Goal: Information Seeking & Learning: Learn about a topic

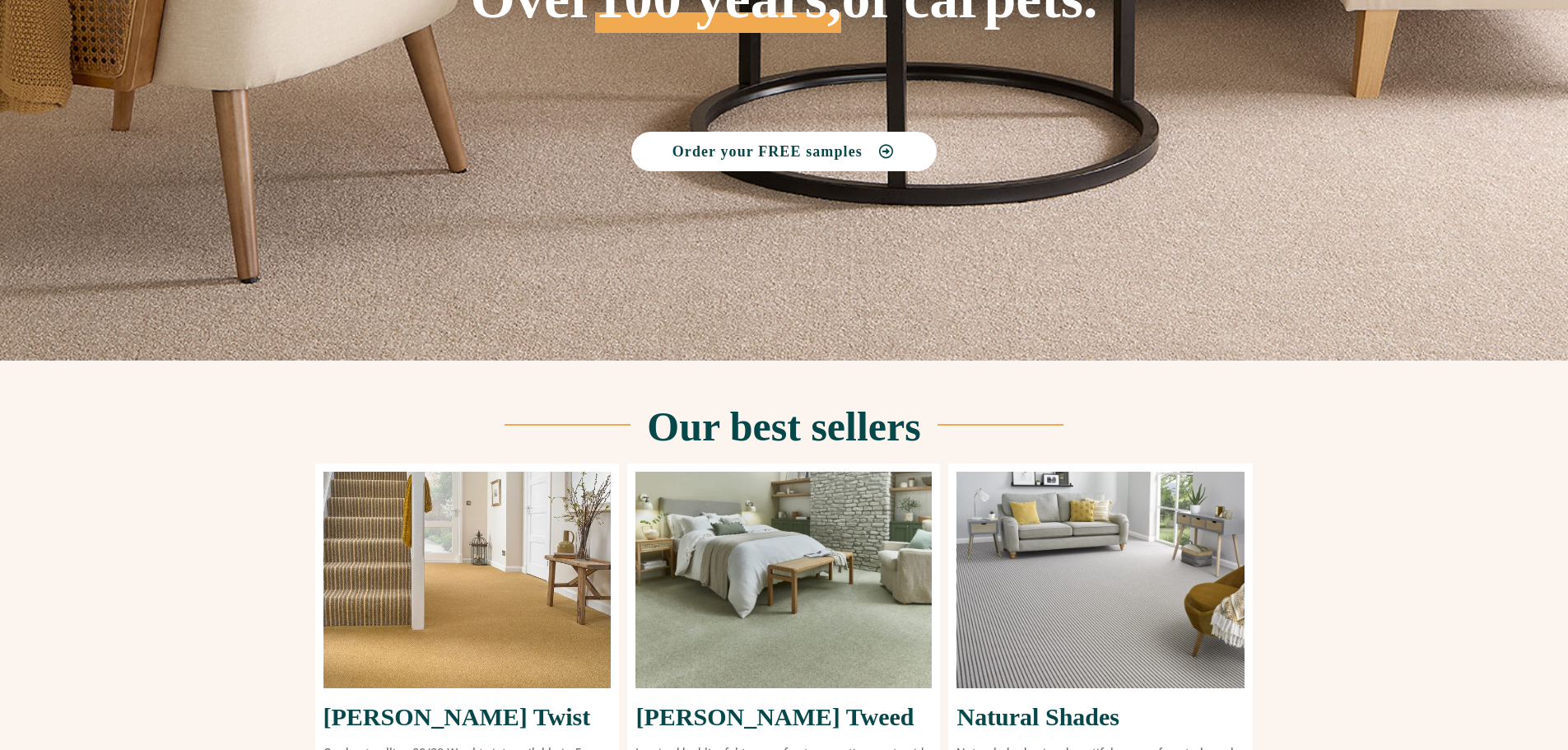
scroll to position [600, 0]
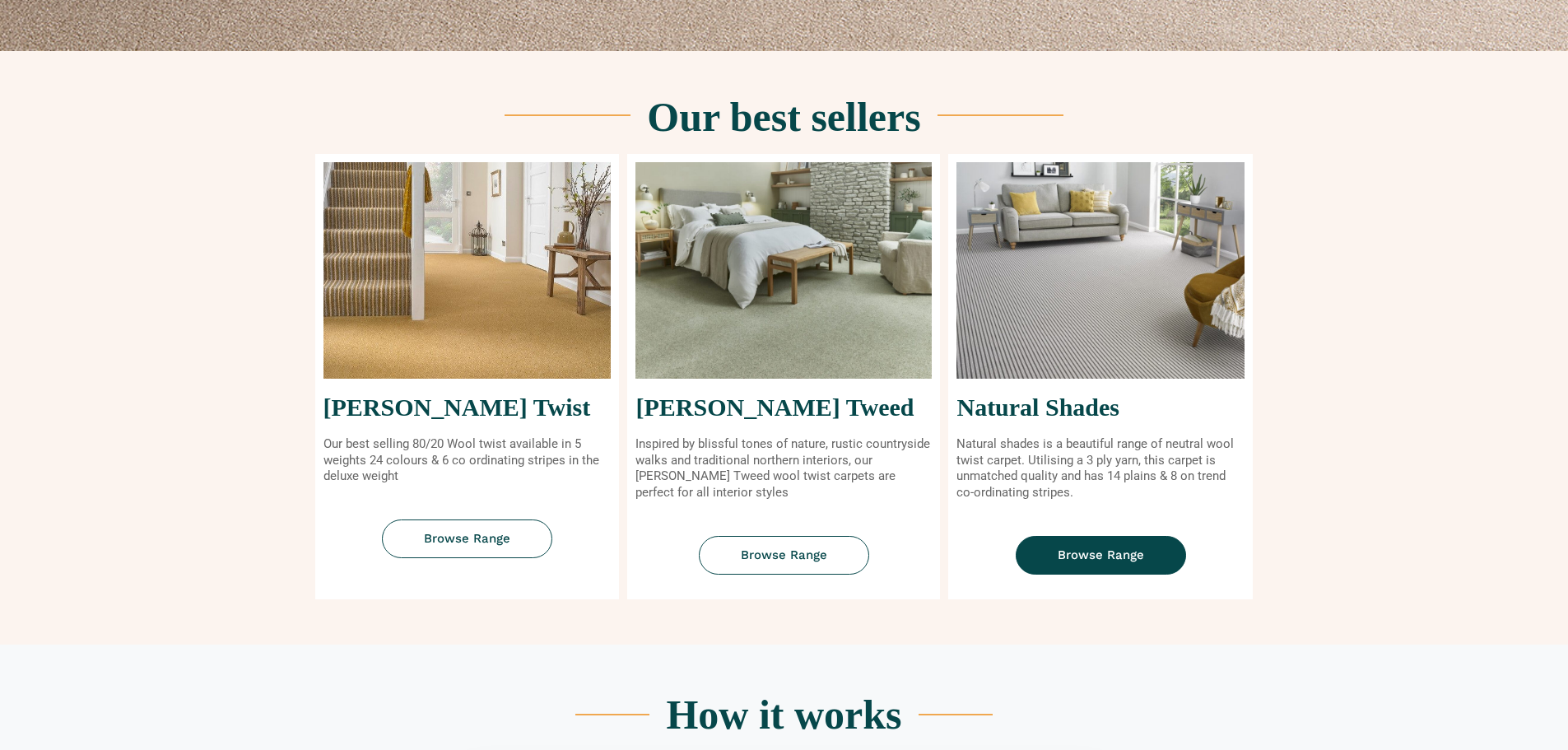
click at [1099, 554] on span "Browse Range" at bounding box center [1101, 555] width 86 height 13
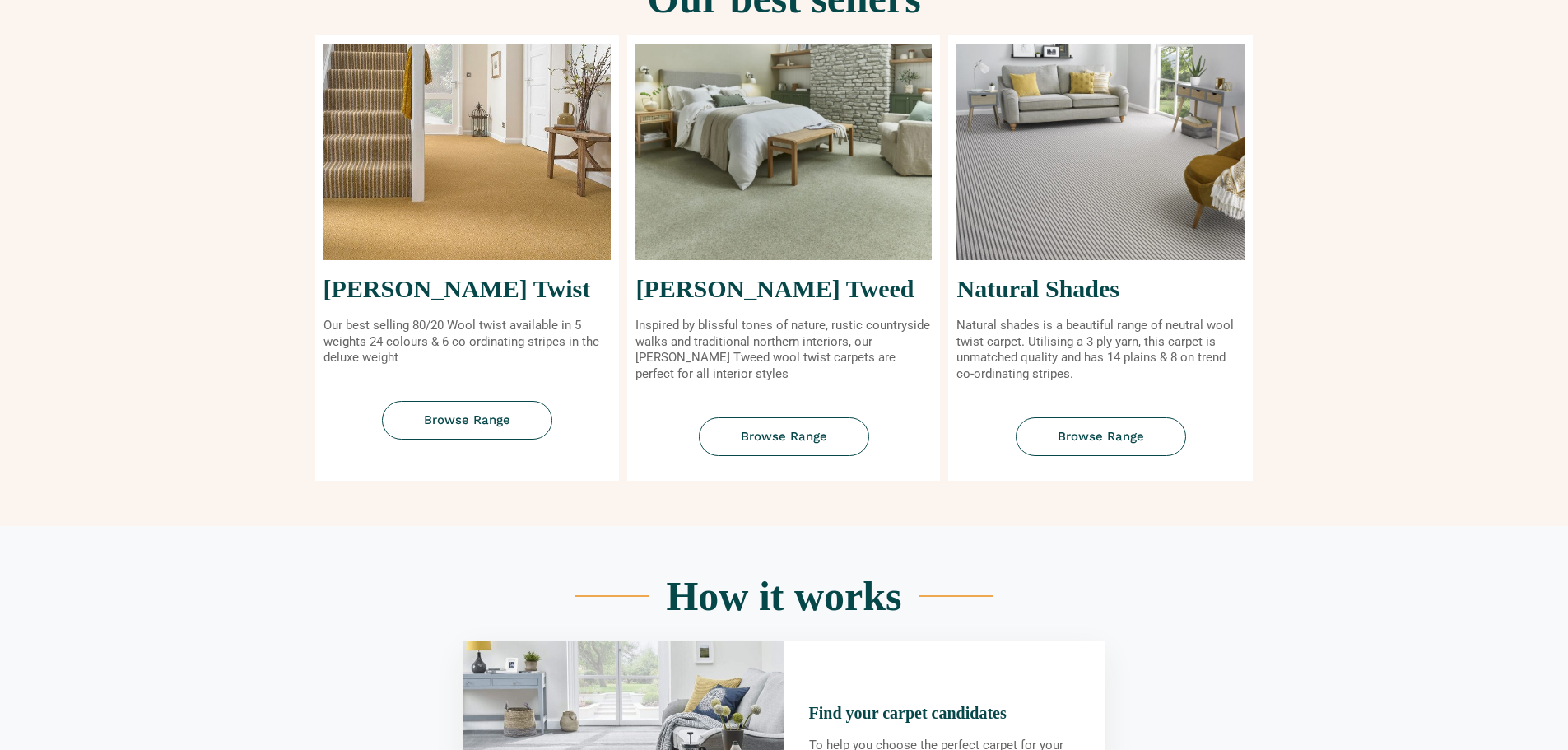
scroll to position [724, 0]
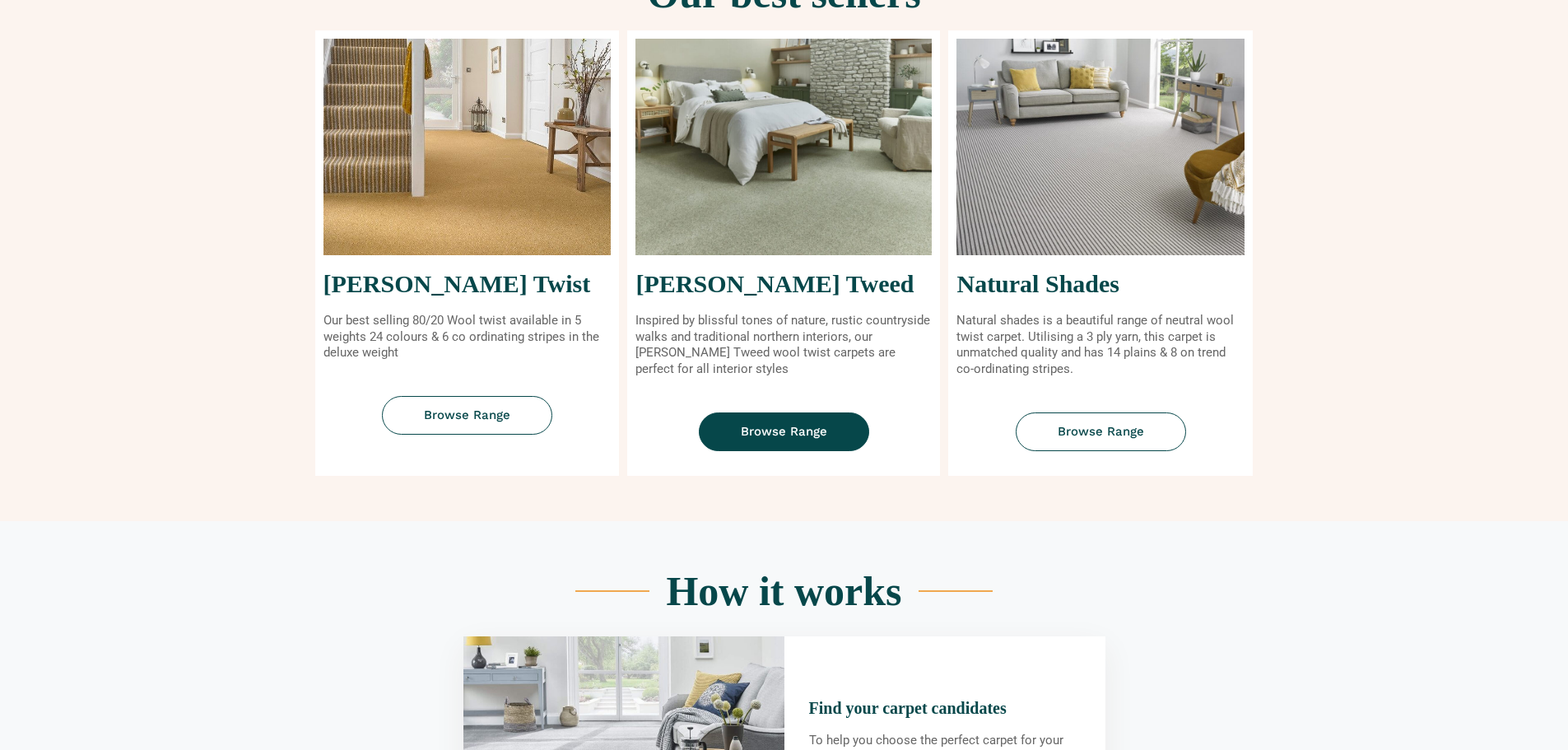
click at [793, 422] on link "Browse Range" at bounding box center [784, 431] width 171 height 38
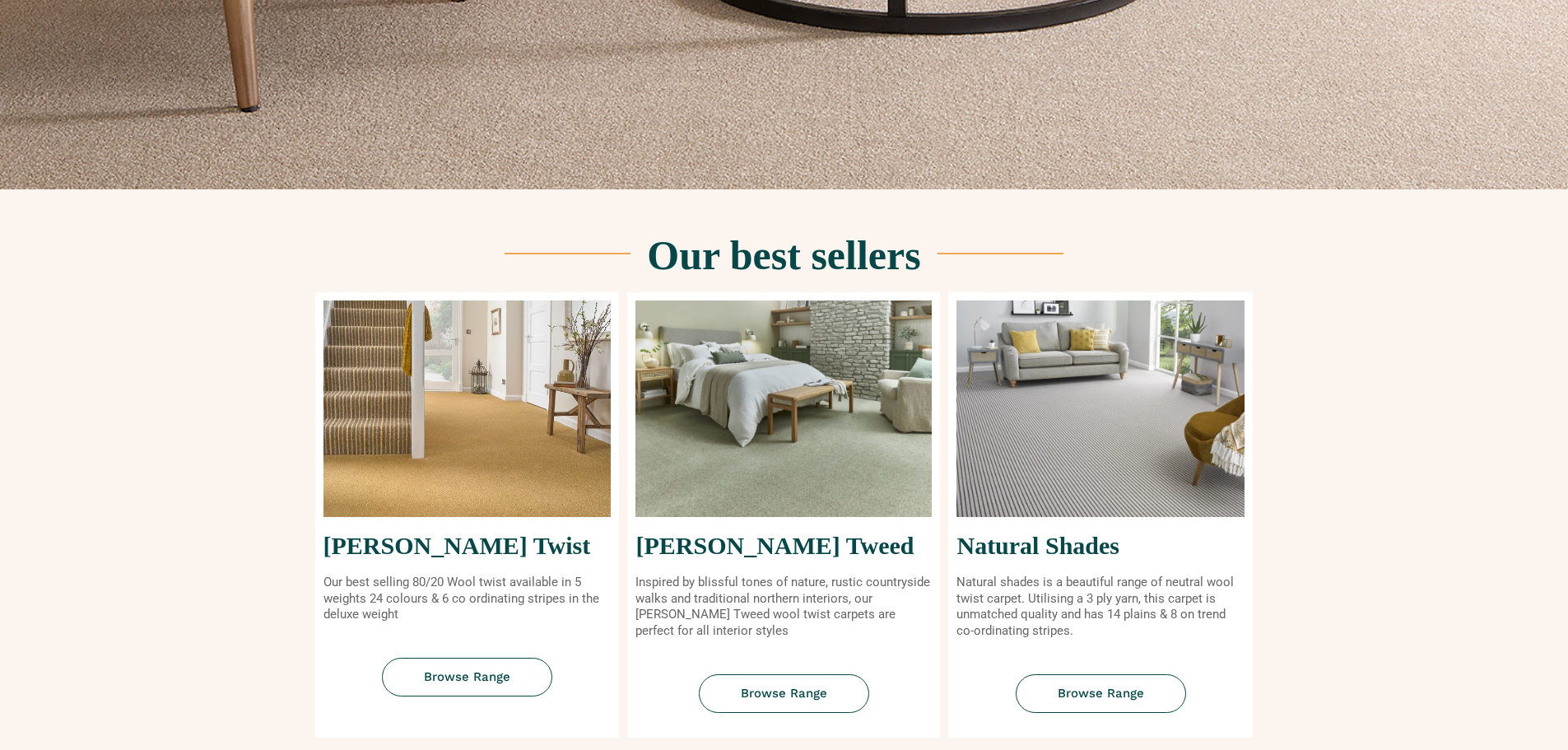
scroll to position [0, 0]
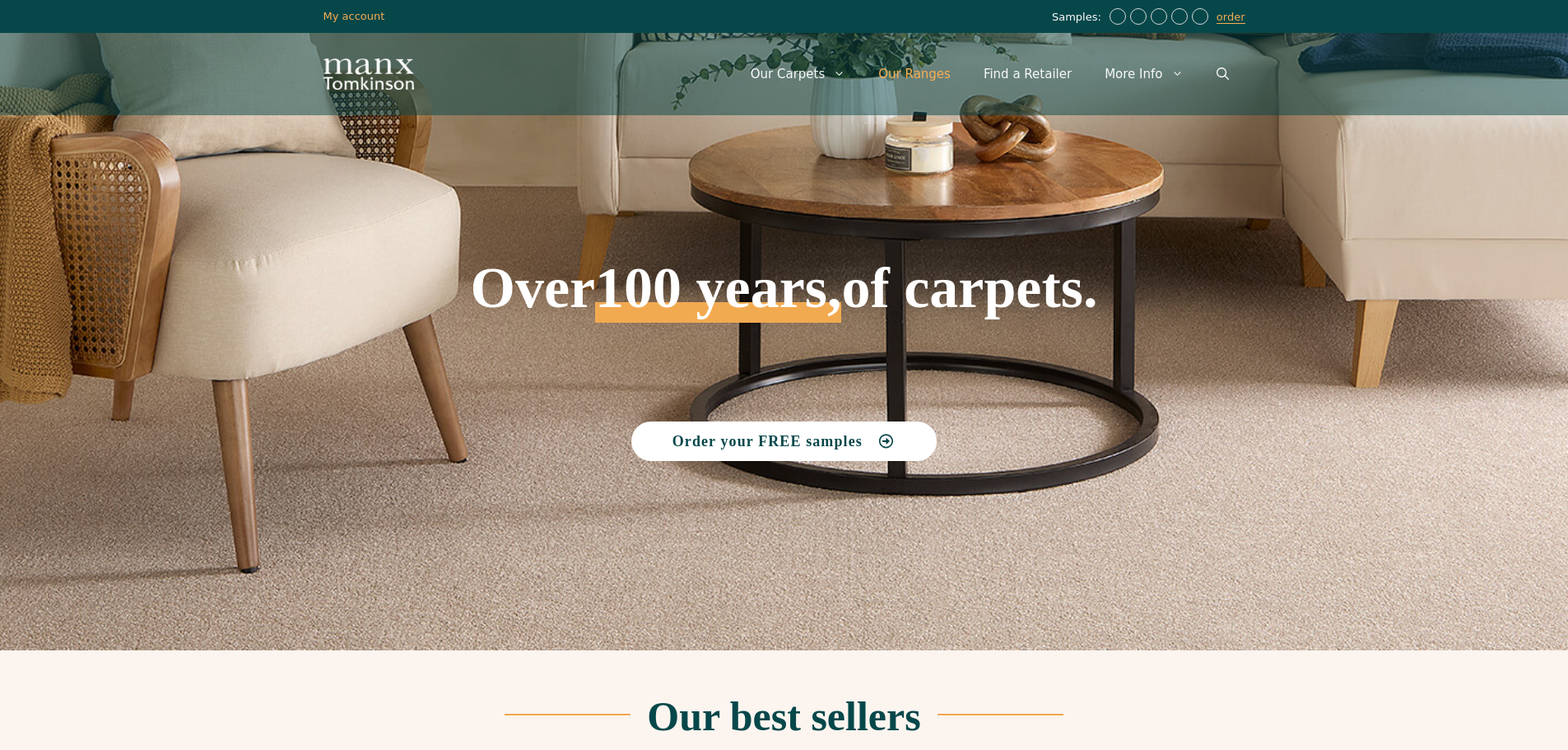
click at [939, 73] on link "Our Ranges" at bounding box center [915, 74] width 106 height 49
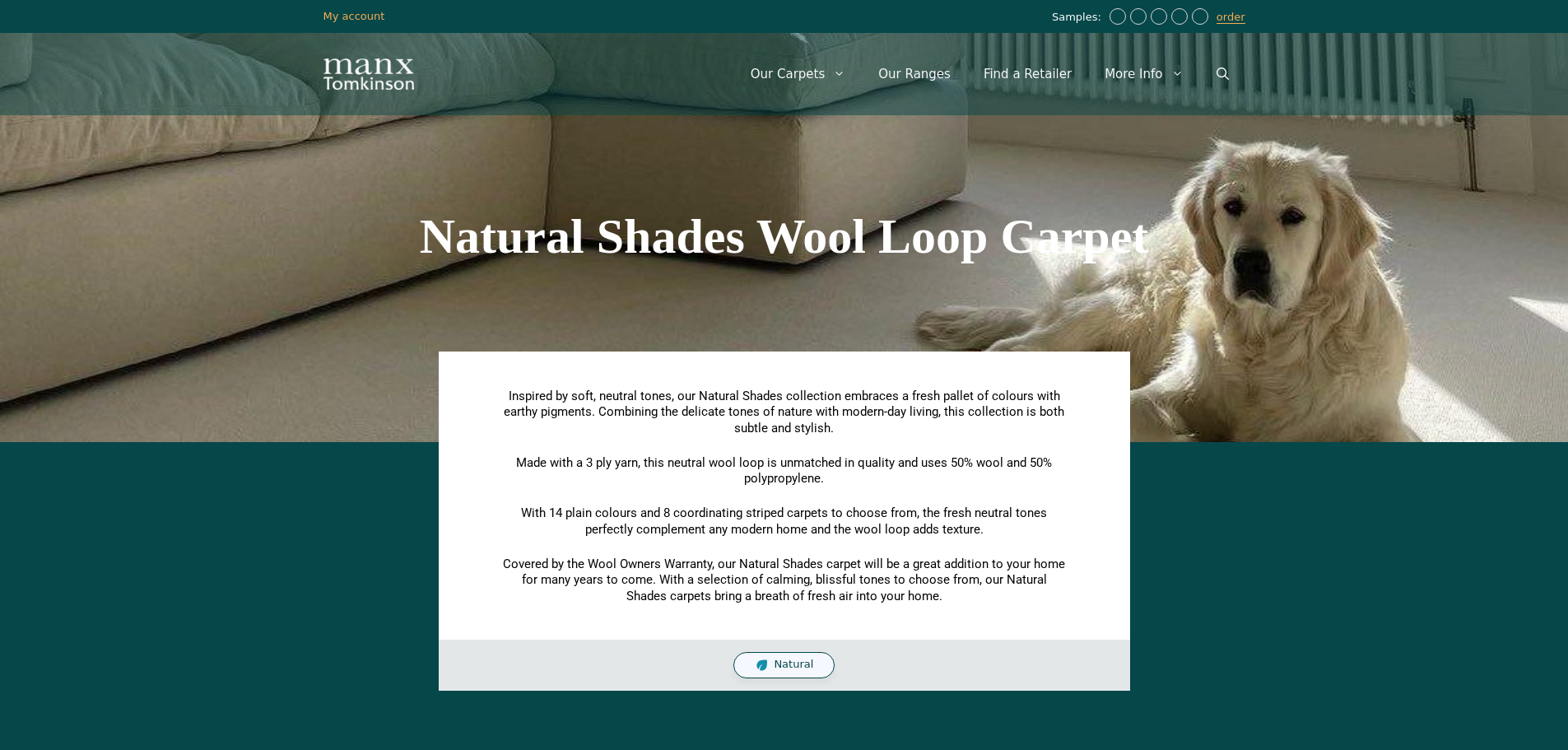
click at [798, 662] on span "Natural" at bounding box center [794, 665] width 39 height 14
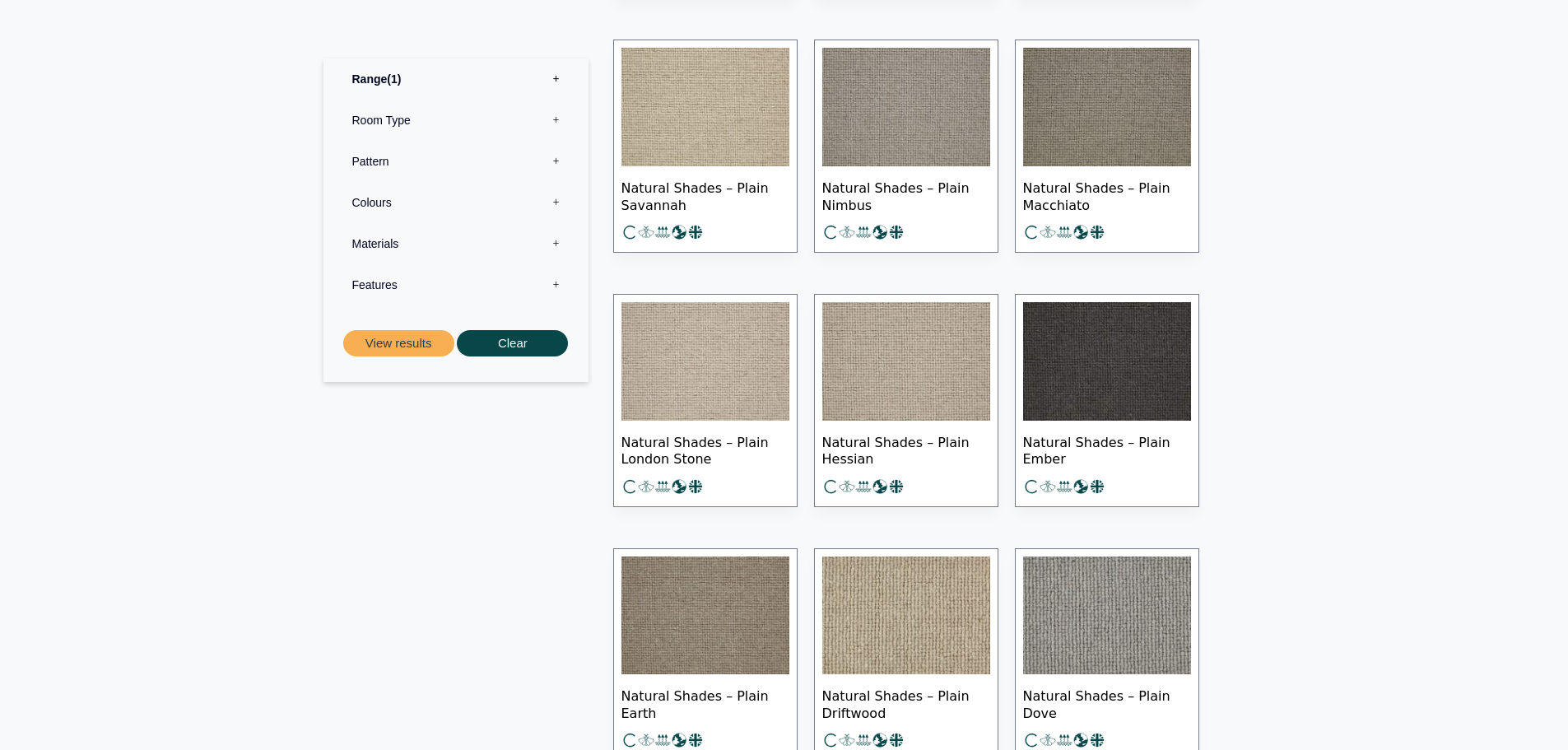
scroll to position [1263, 0]
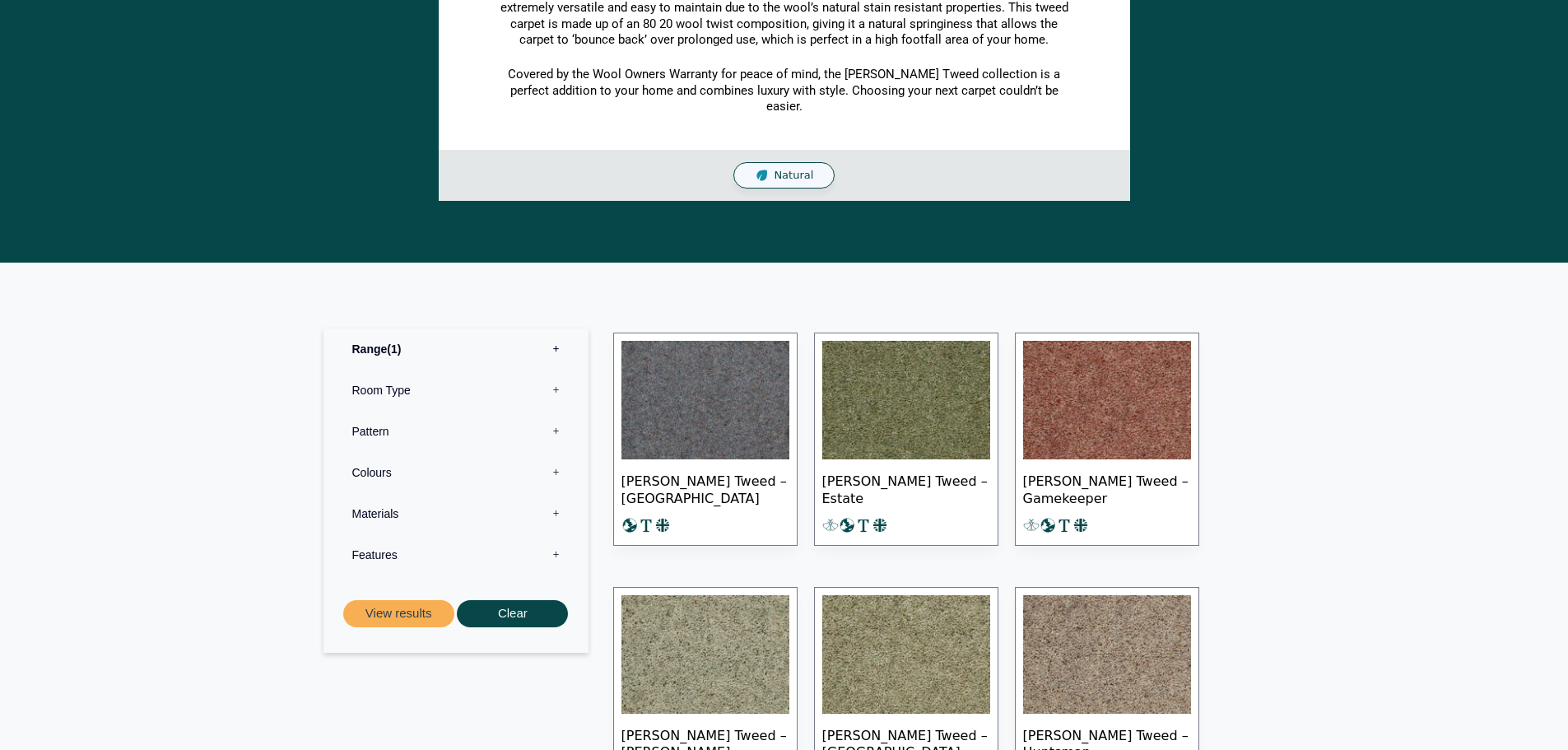
scroll to position [561, 0]
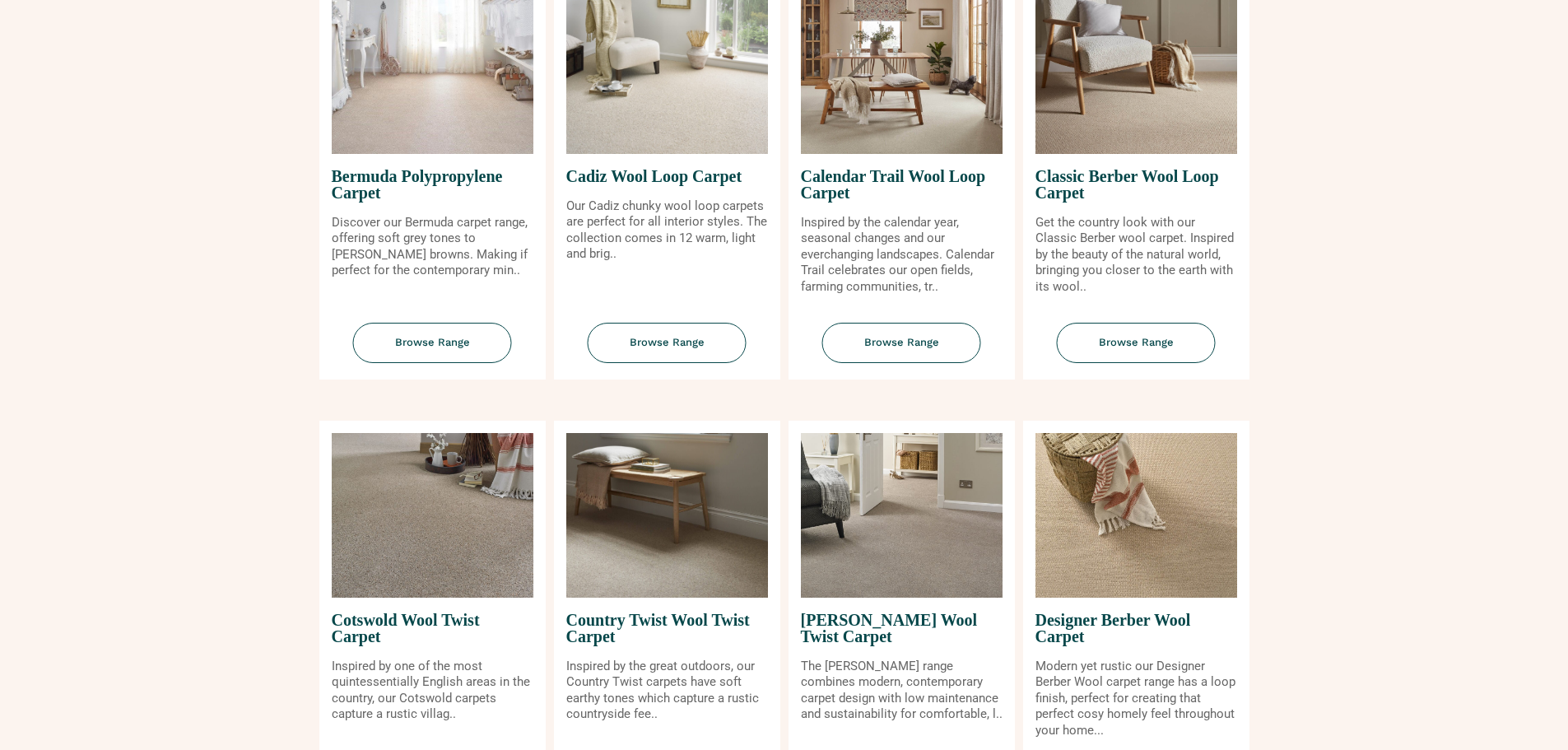
scroll to position [325, 0]
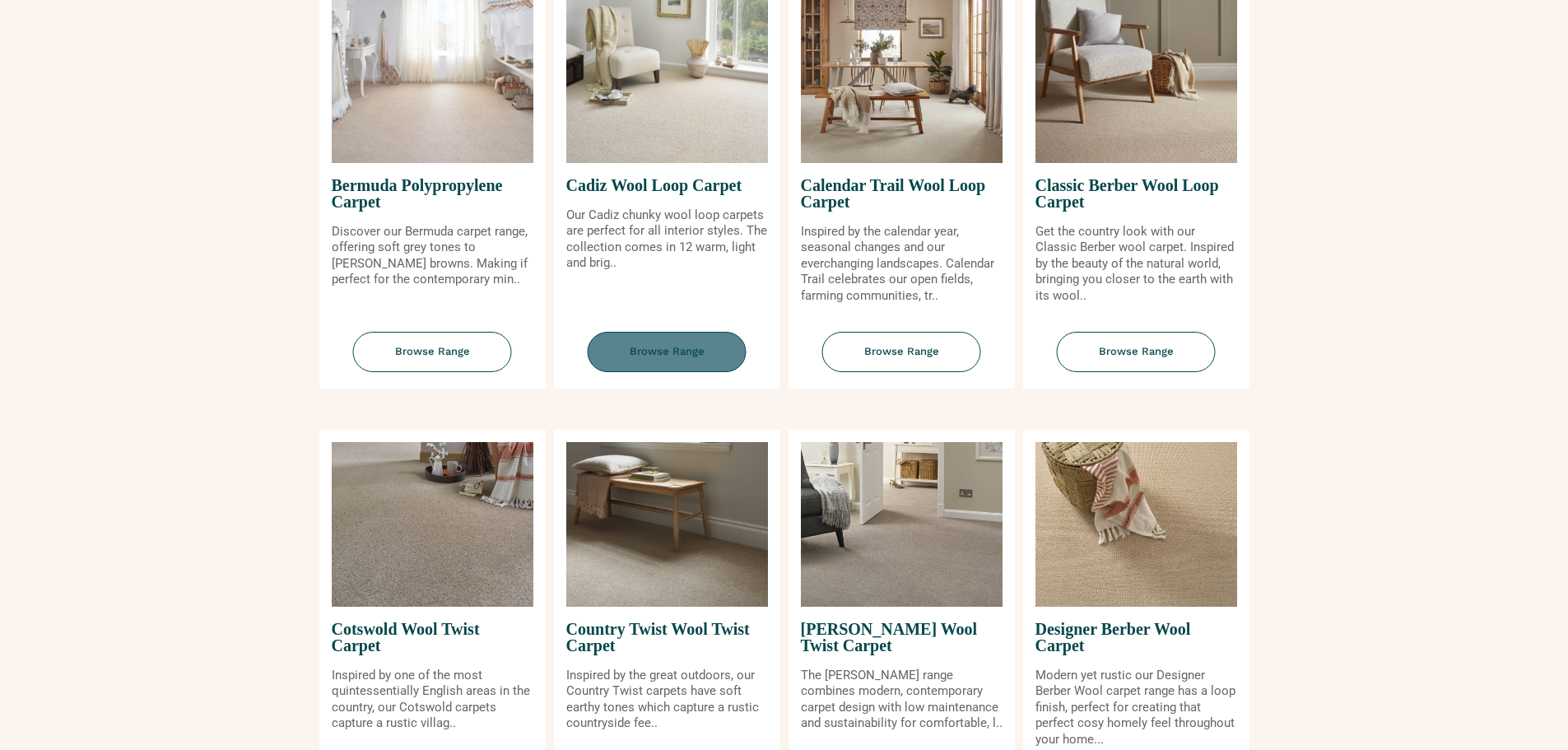
click at [648, 342] on span "Browse Range" at bounding box center [667, 352] width 159 height 40
click at [881, 338] on span "Browse Range" at bounding box center [902, 352] width 159 height 40
click at [1170, 349] on span "Browse Range" at bounding box center [1137, 352] width 159 height 40
click at [1131, 359] on span "Browse Range" at bounding box center [1137, 352] width 159 height 40
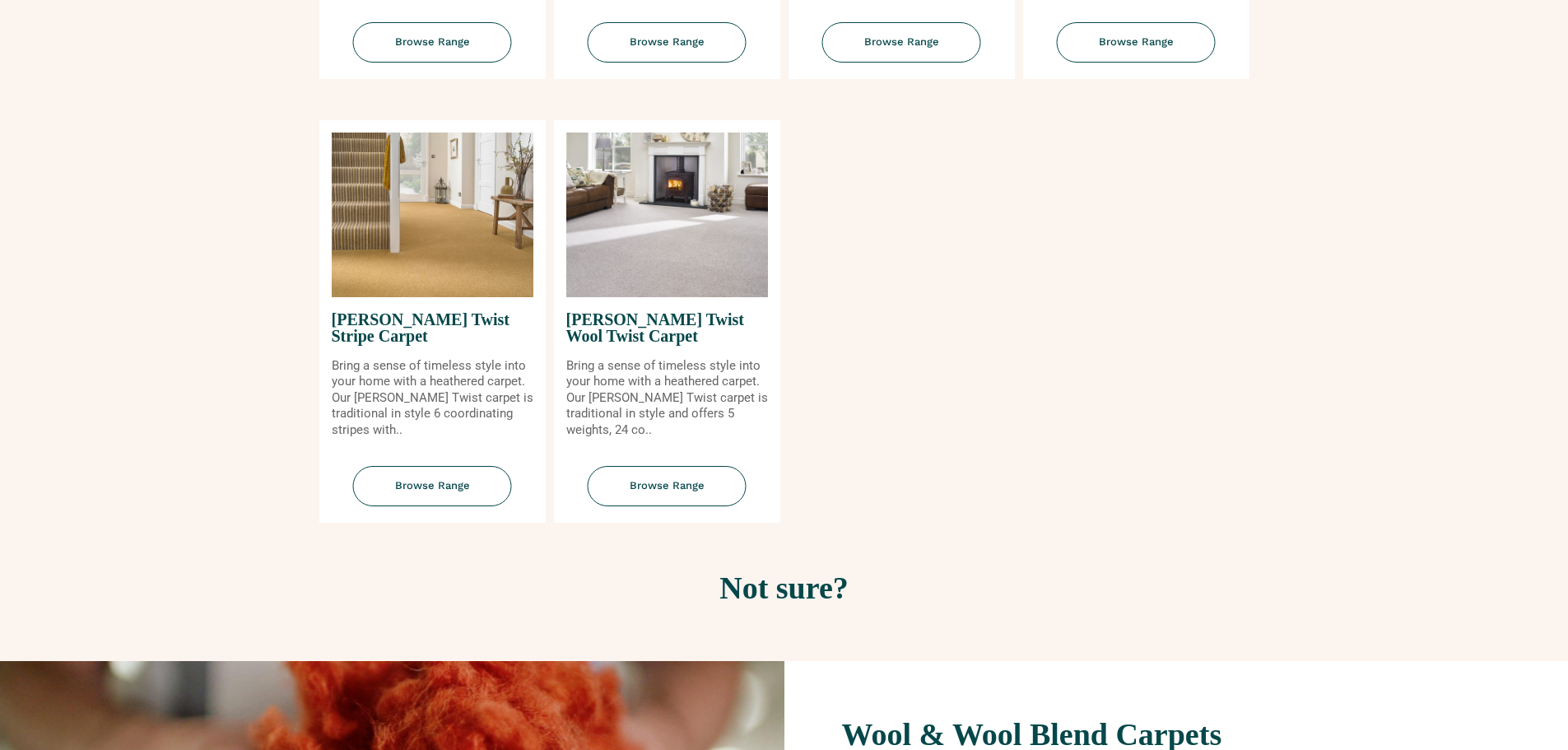
scroll to position [1982, 0]
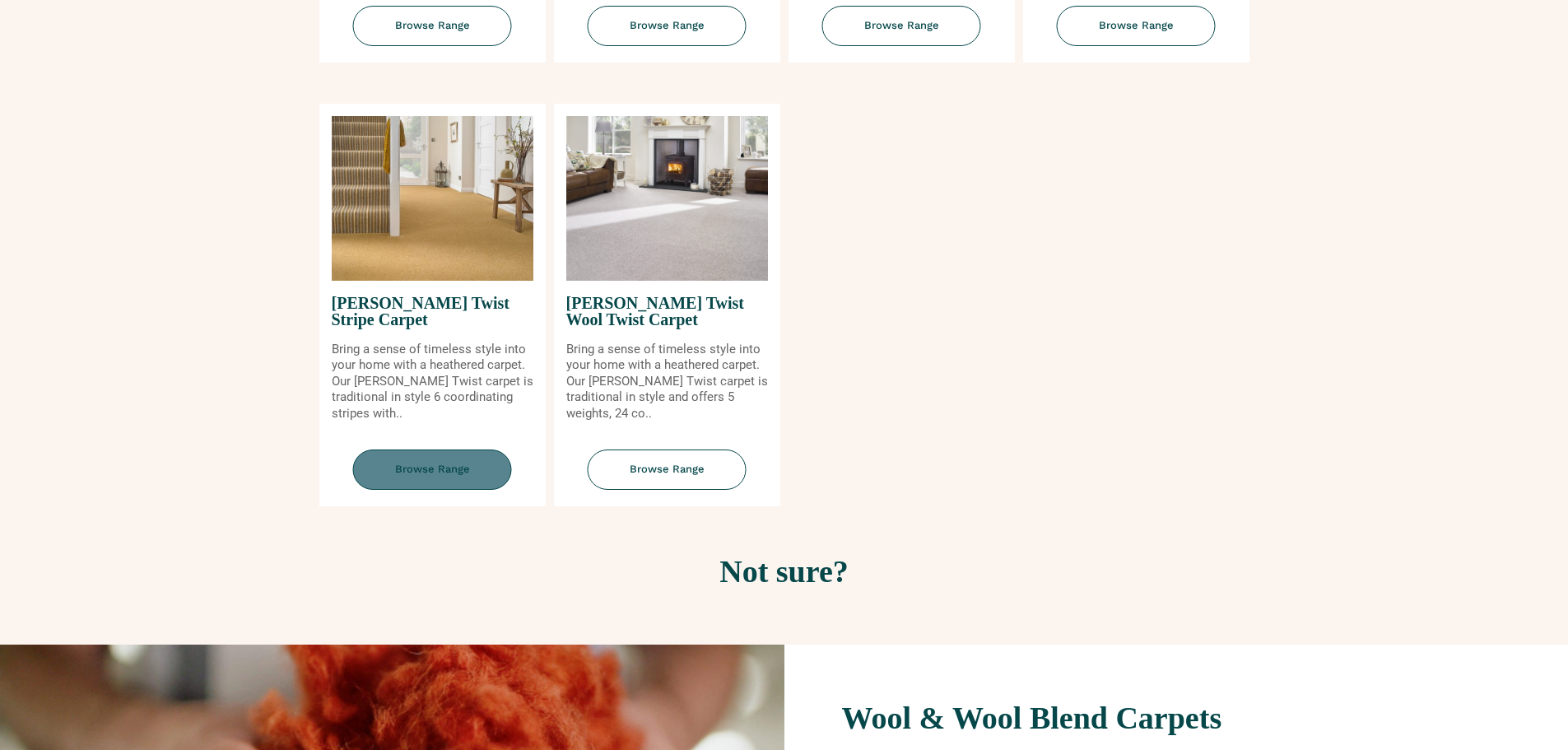
click at [457, 475] on span "Browse Range" at bounding box center [432, 470] width 159 height 40
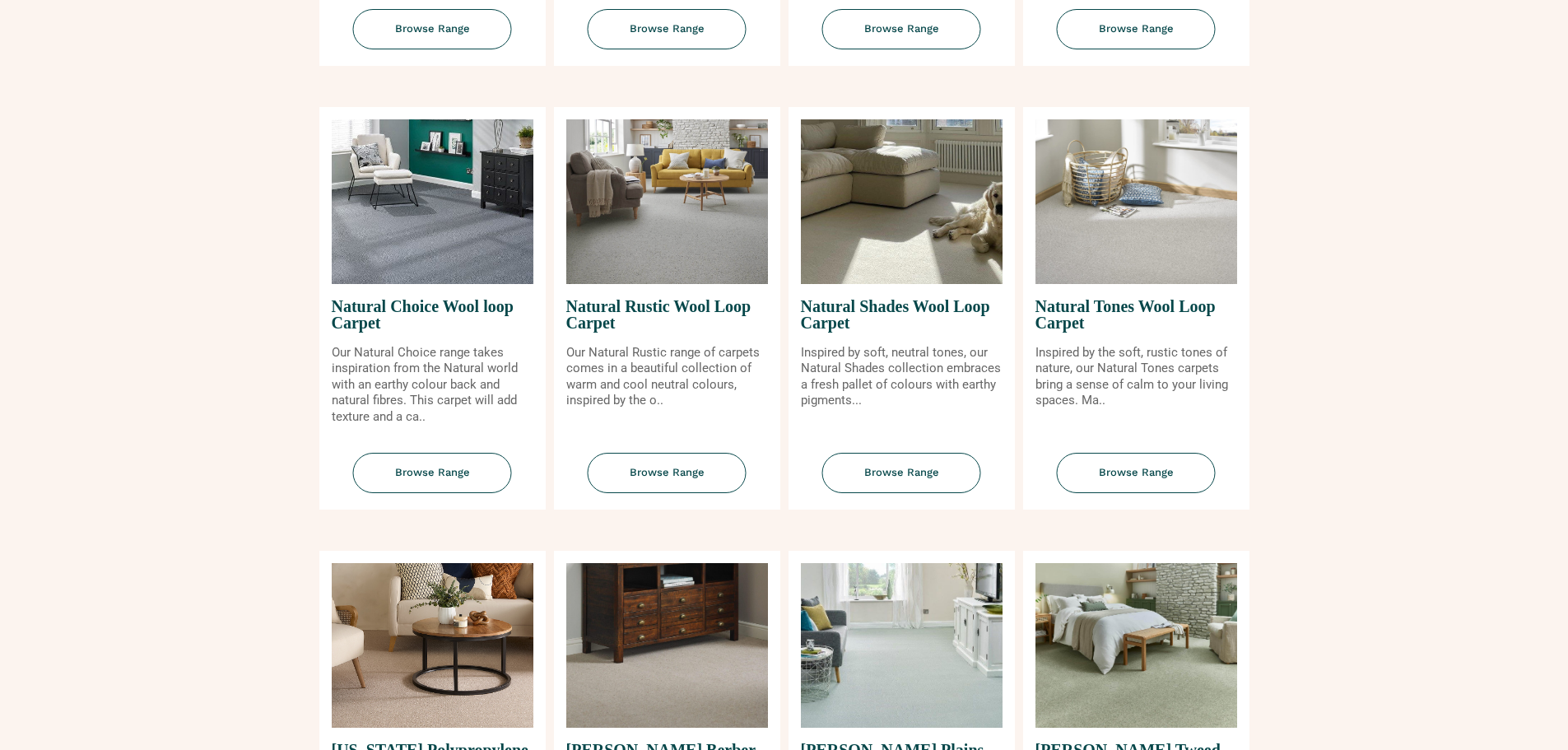
scroll to position [1078, 0]
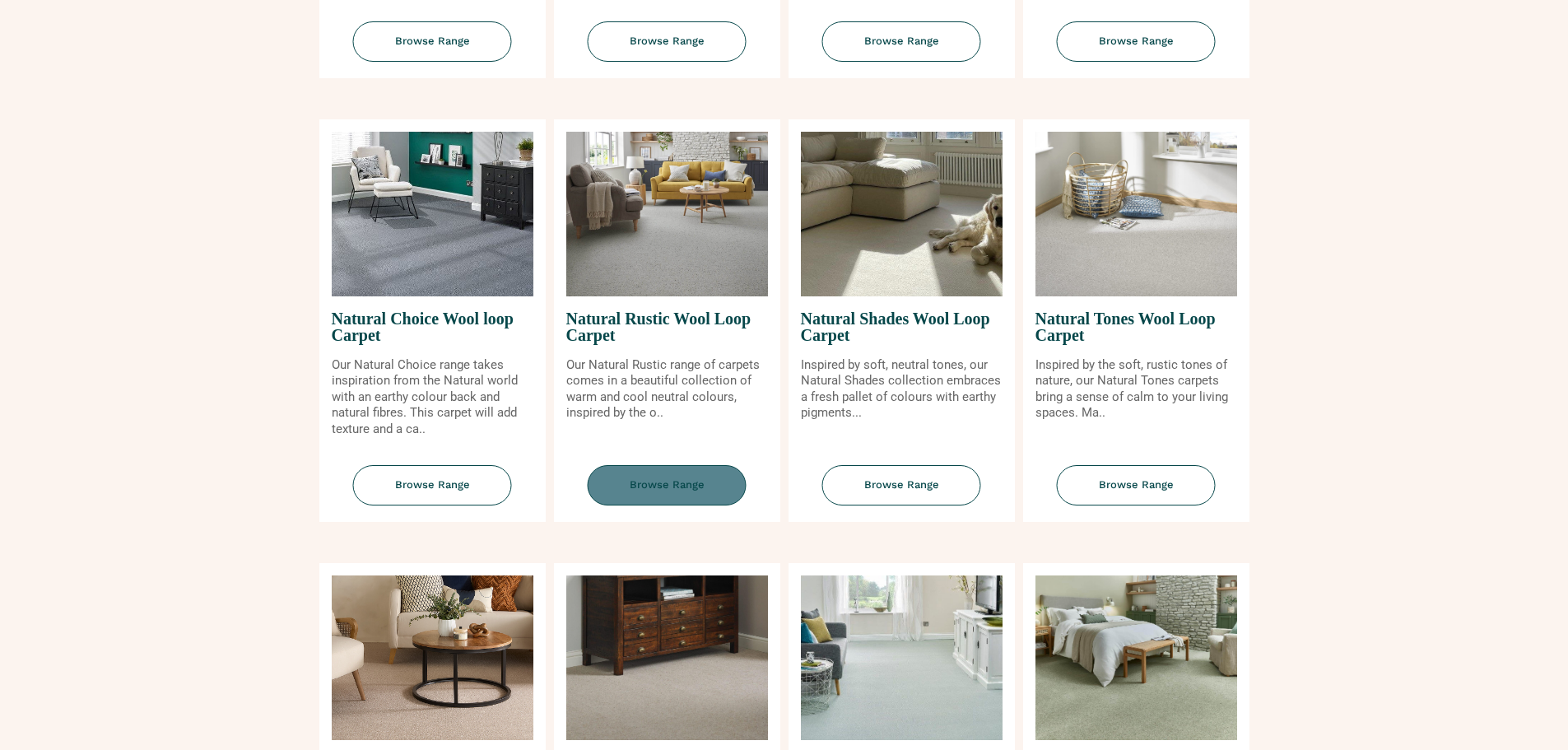
click at [638, 491] on span "Browse Range" at bounding box center [667, 485] width 159 height 40
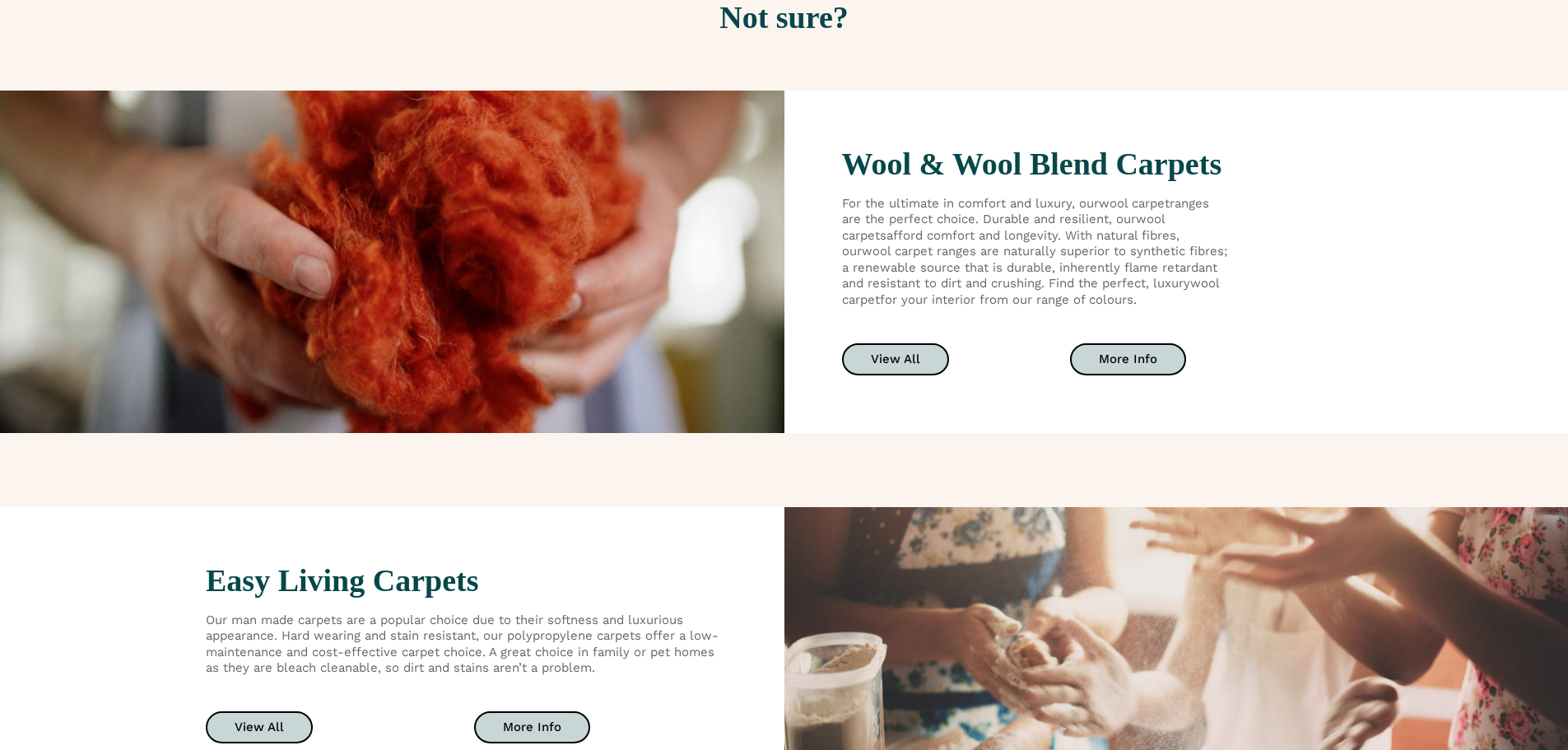
scroll to position [2486, 0]
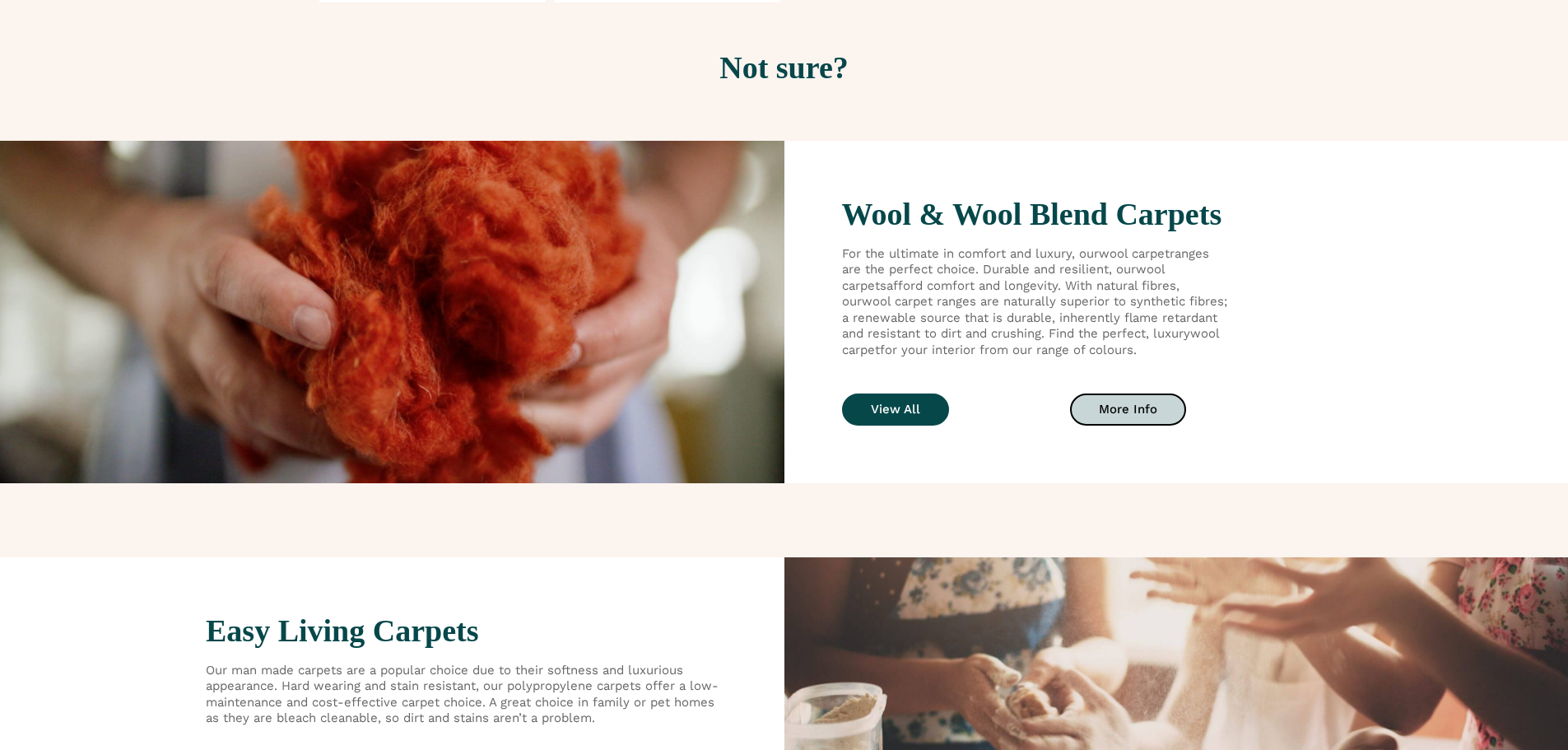
click at [918, 417] on link "View All" at bounding box center [895, 410] width 107 height 32
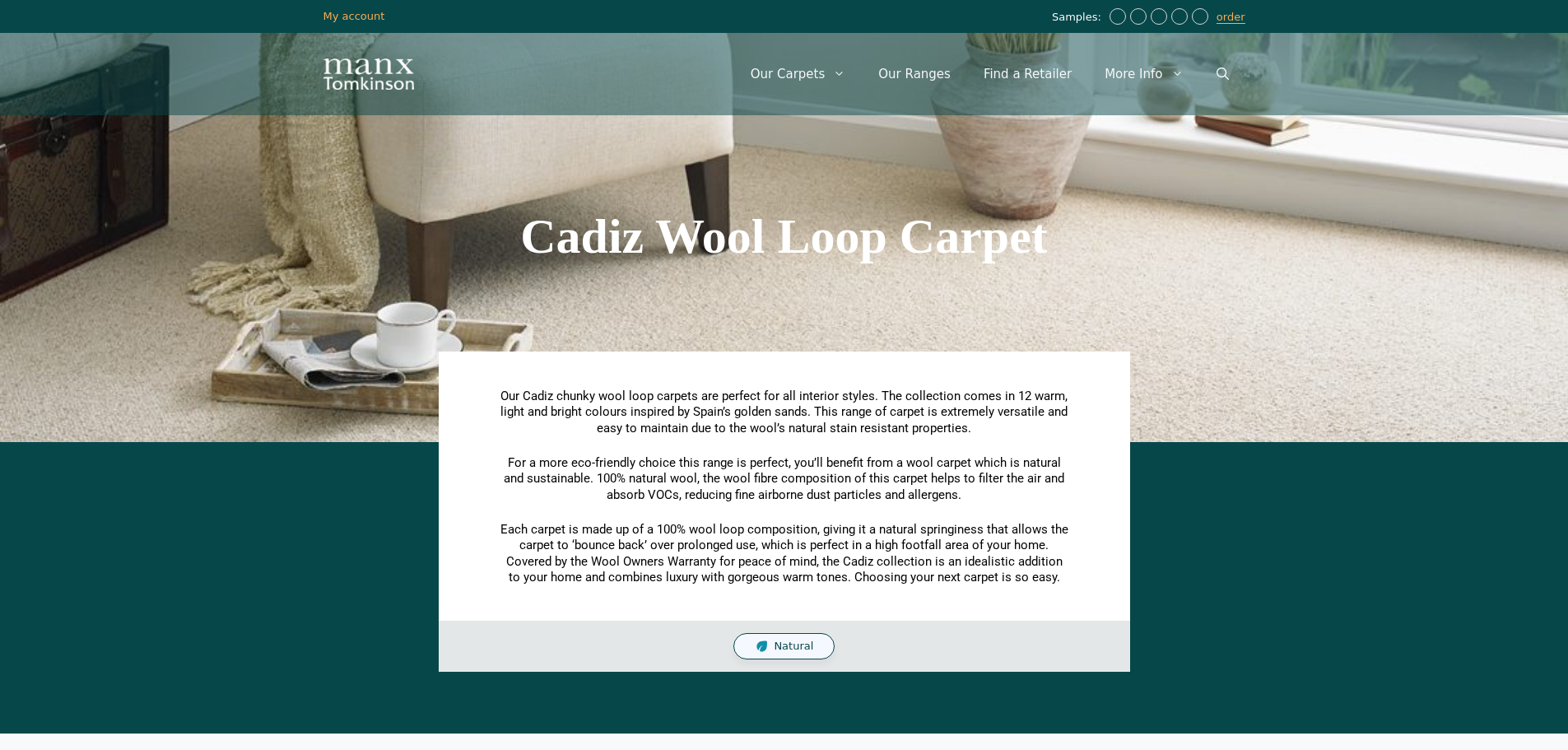
click at [796, 631] on div "Natural" at bounding box center [785, 646] width 692 height 51
click at [795, 646] on span "Natural" at bounding box center [794, 647] width 39 height 14
click at [764, 649] on img at bounding box center [762, 646] width 16 height 17
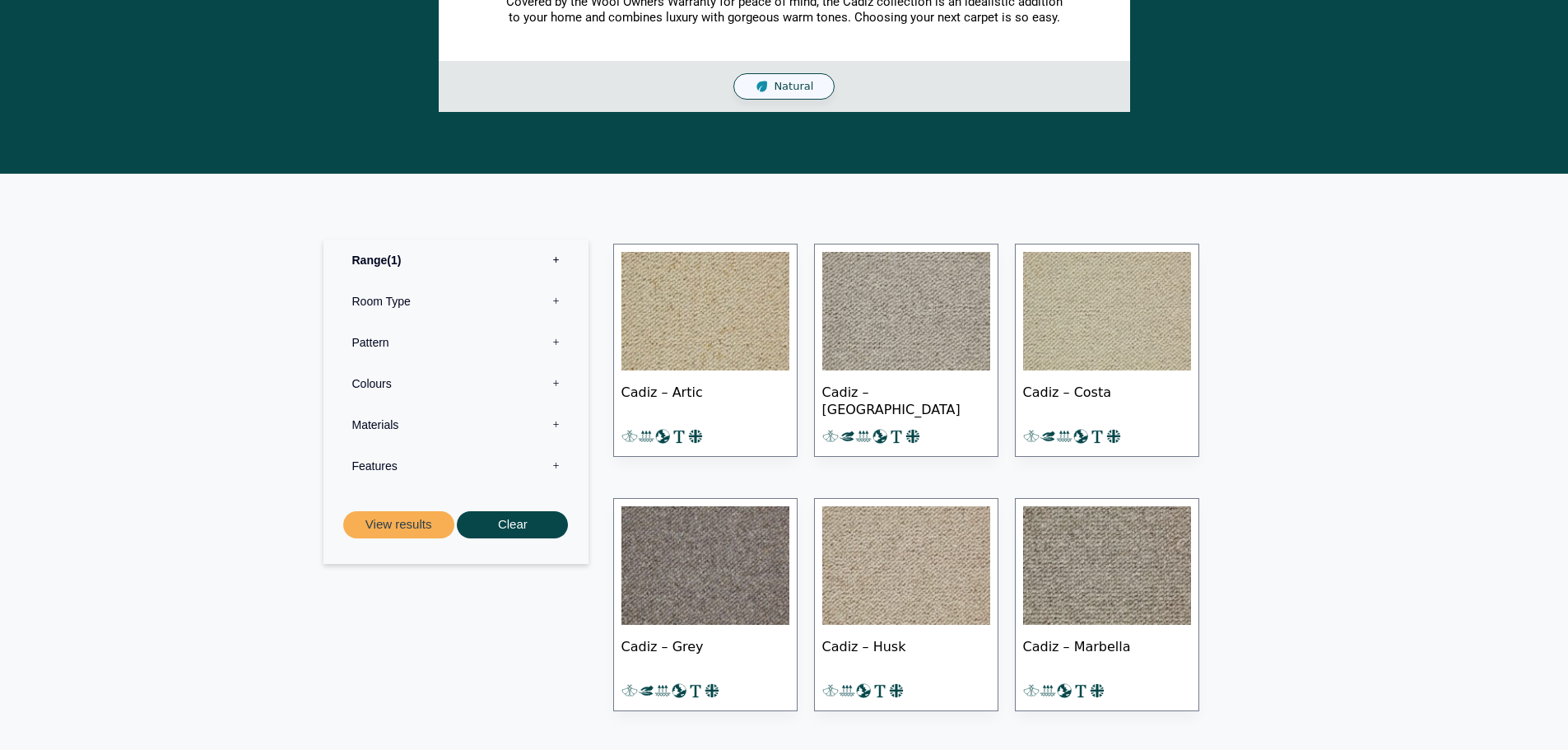
scroll to position [548, 0]
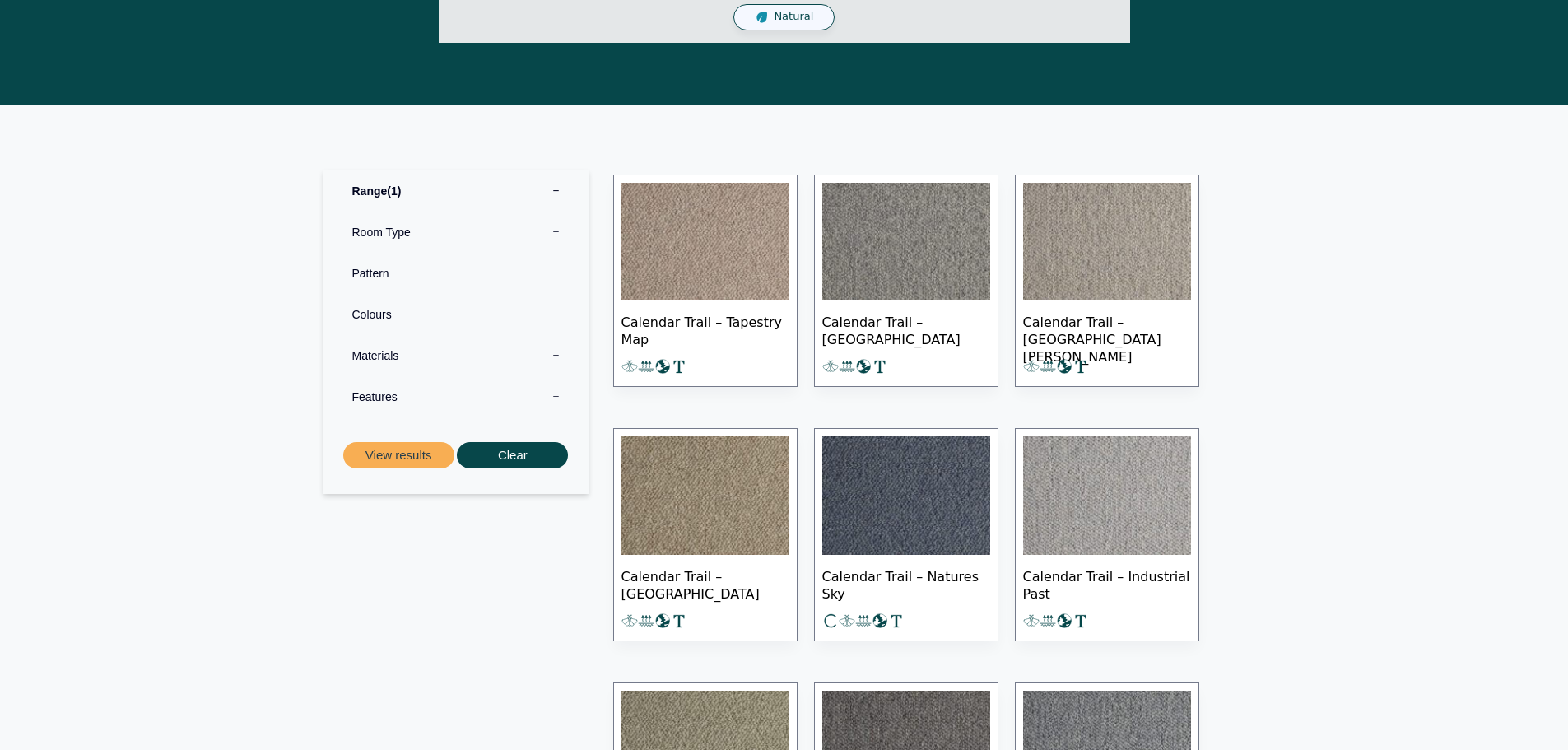
scroll to position [798, 0]
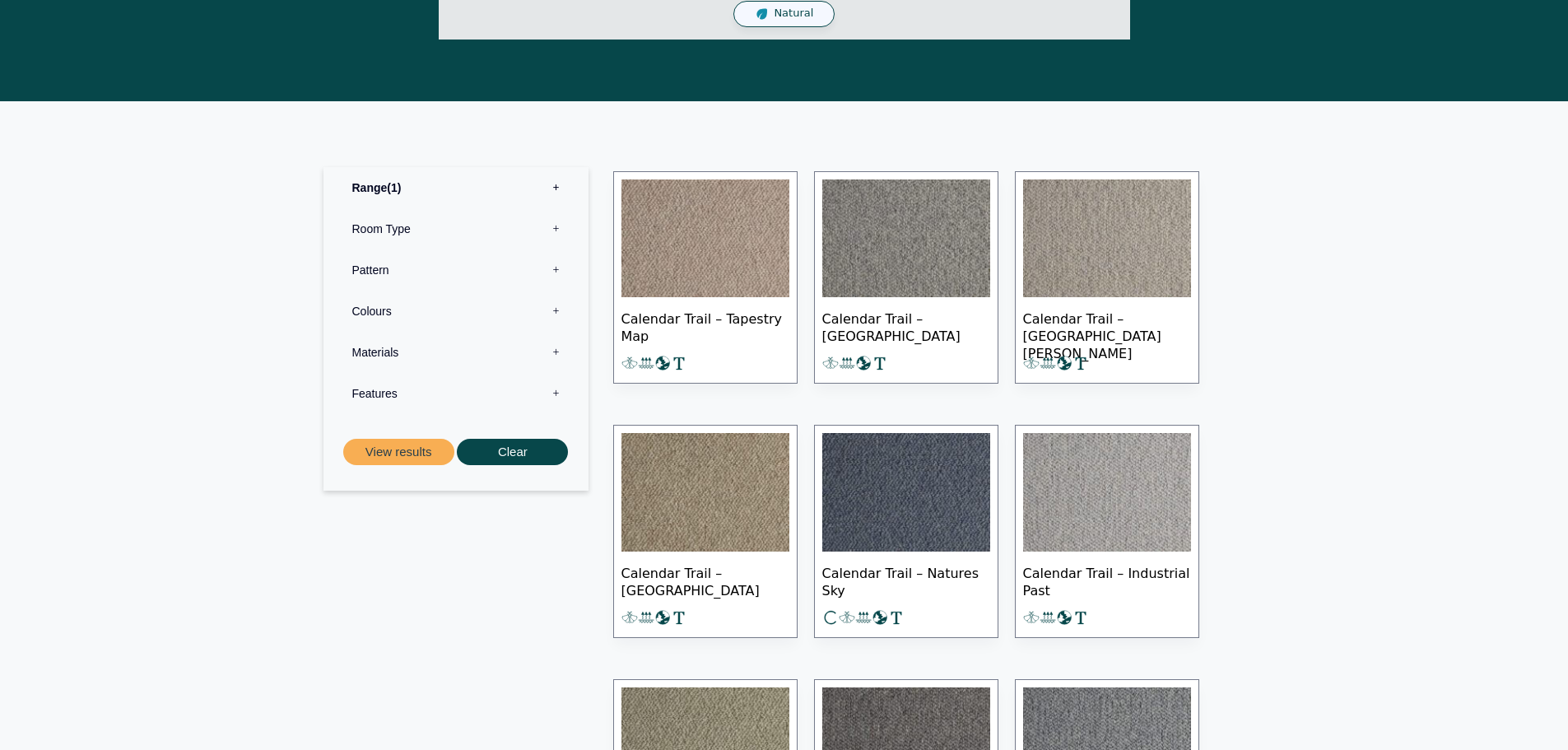
click at [867, 508] on img at bounding box center [906, 492] width 168 height 119
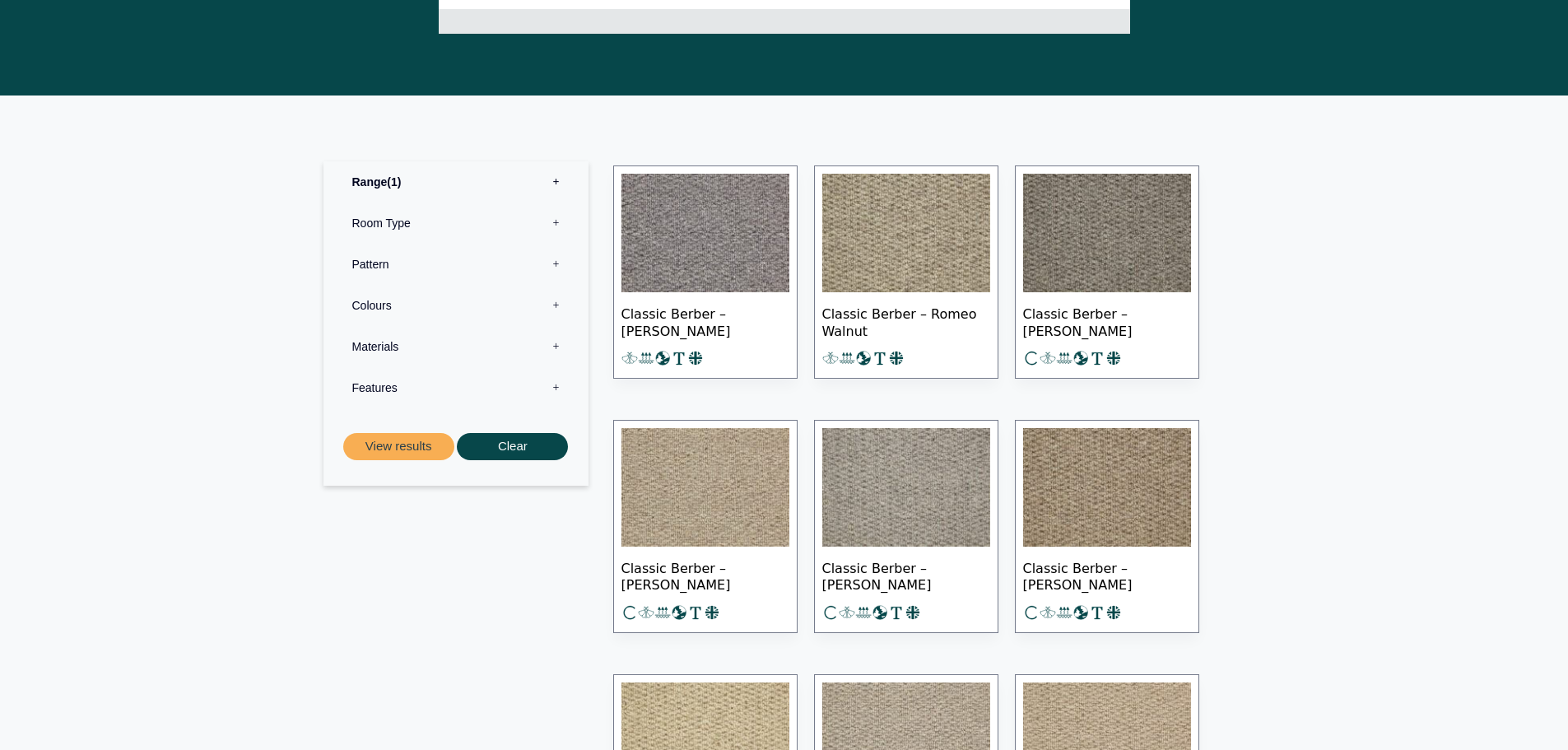
scroll to position [811, 0]
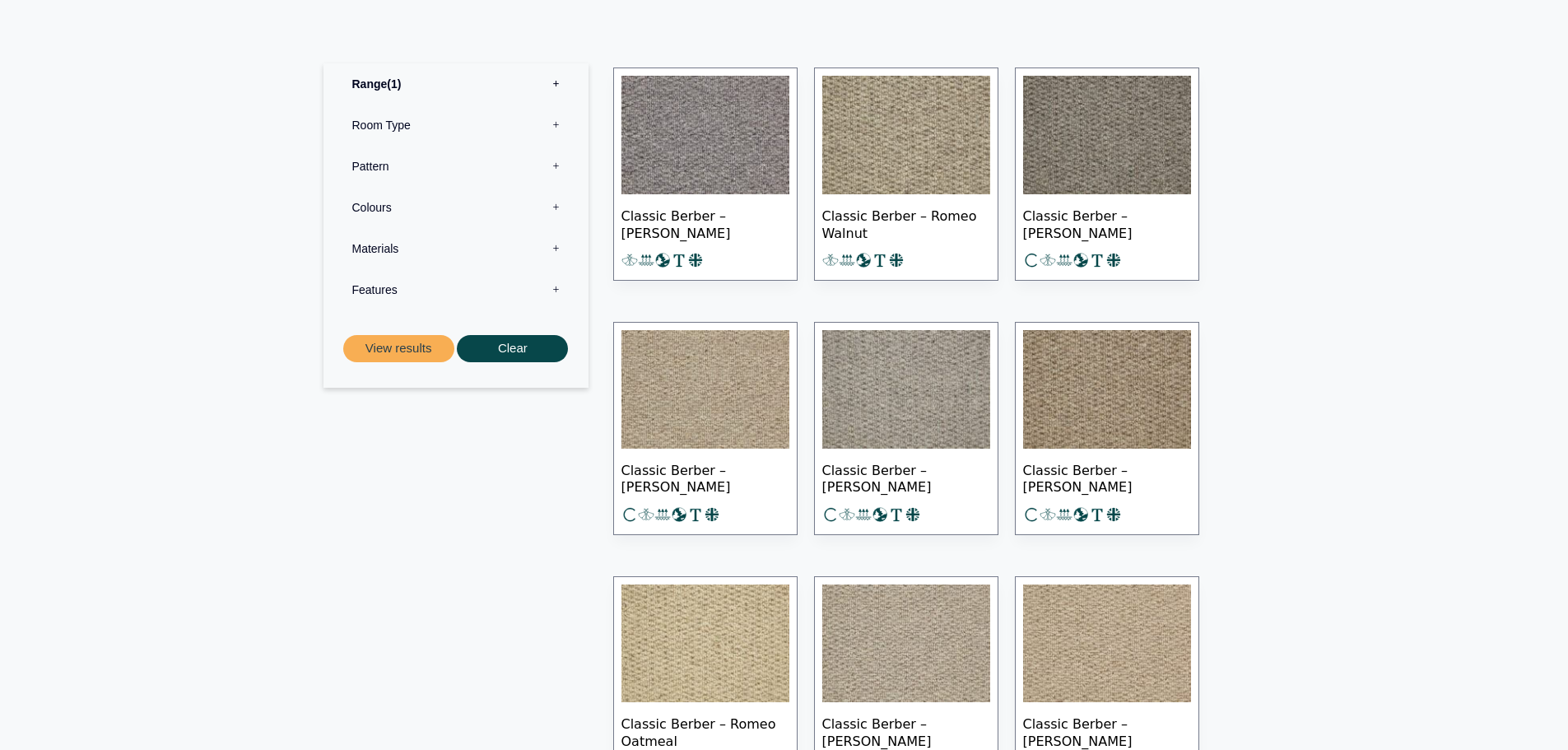
click at [913, 610] on img at bounding box center [906, 643] width 168 height 119
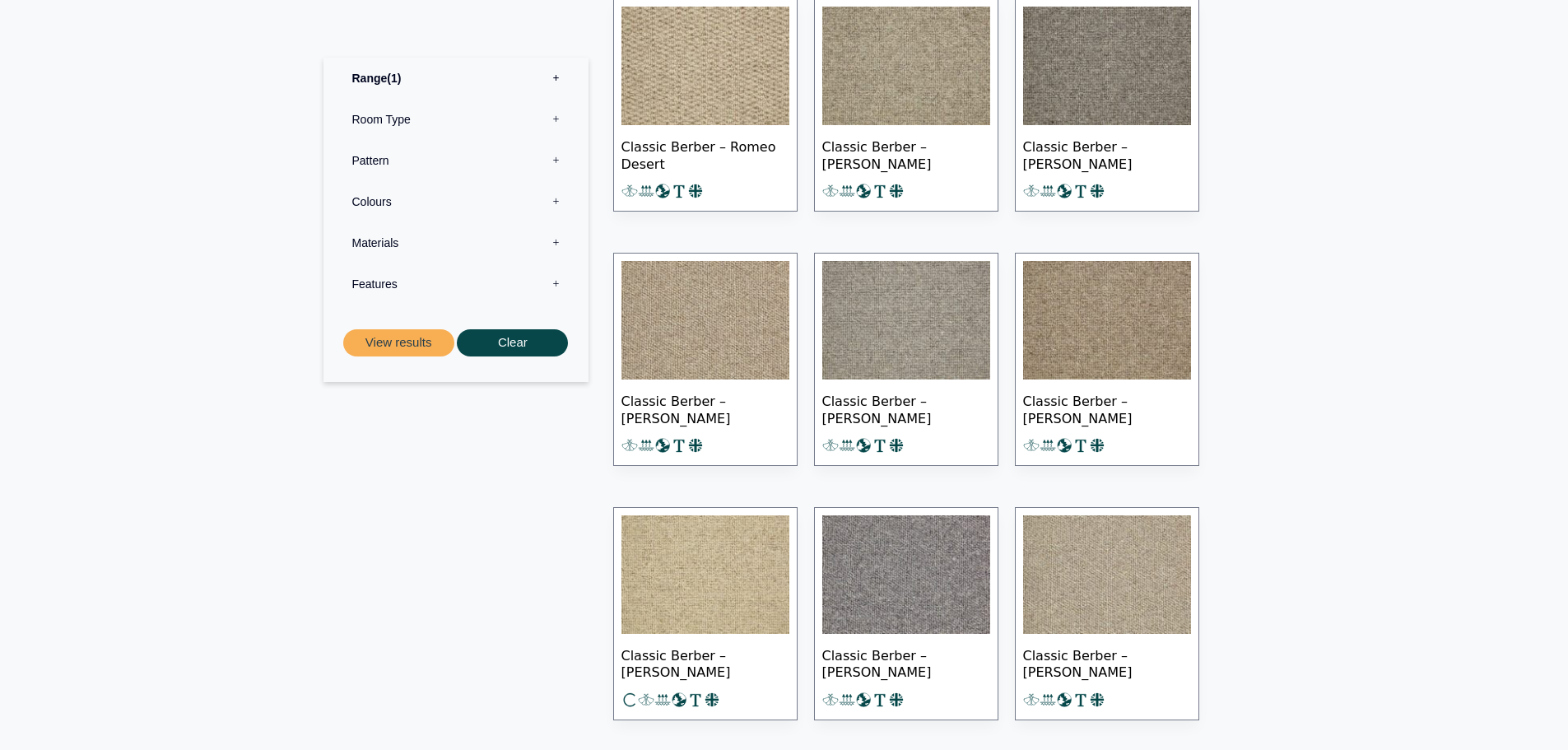
scroll to position [1548, 0]
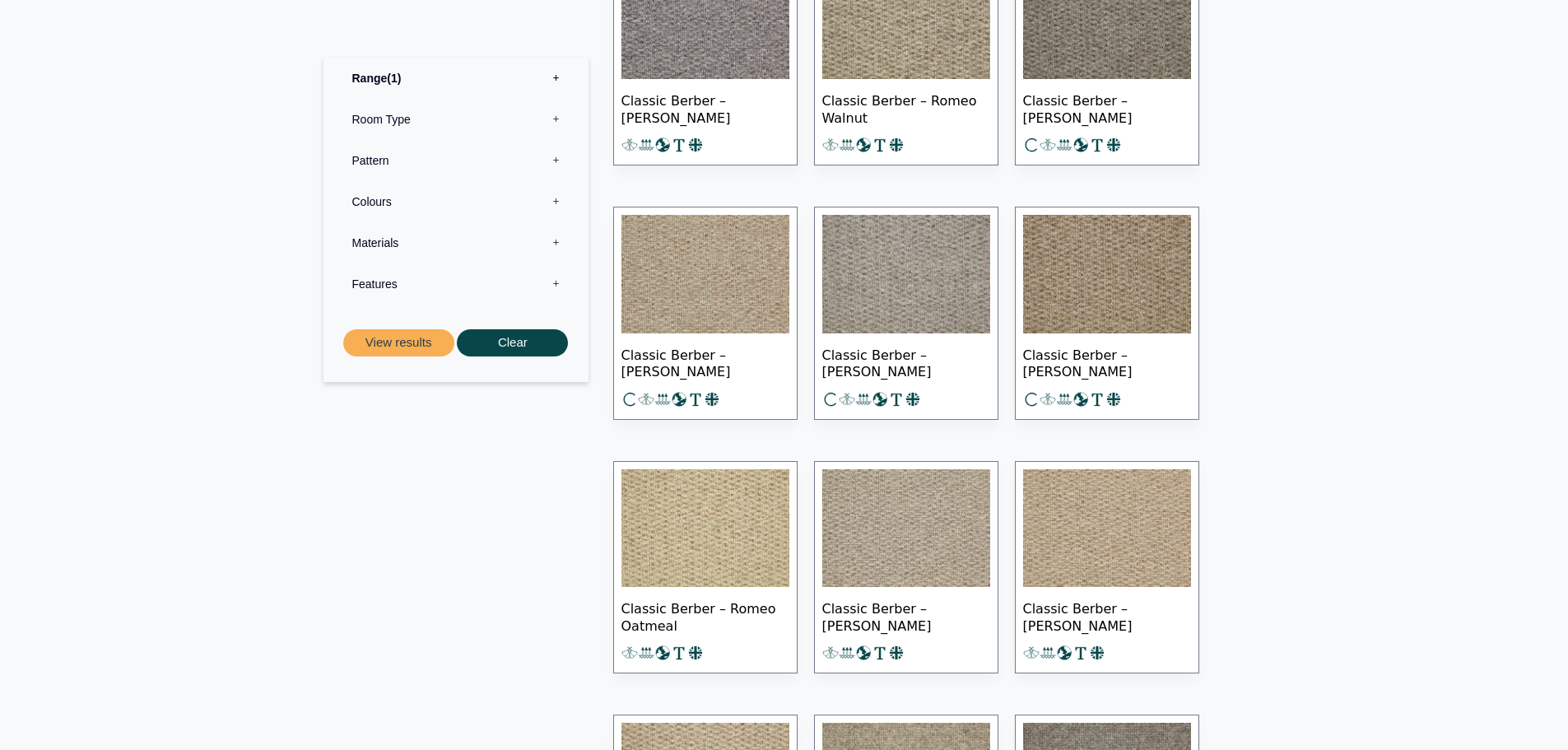
scroll to position [929, 0]
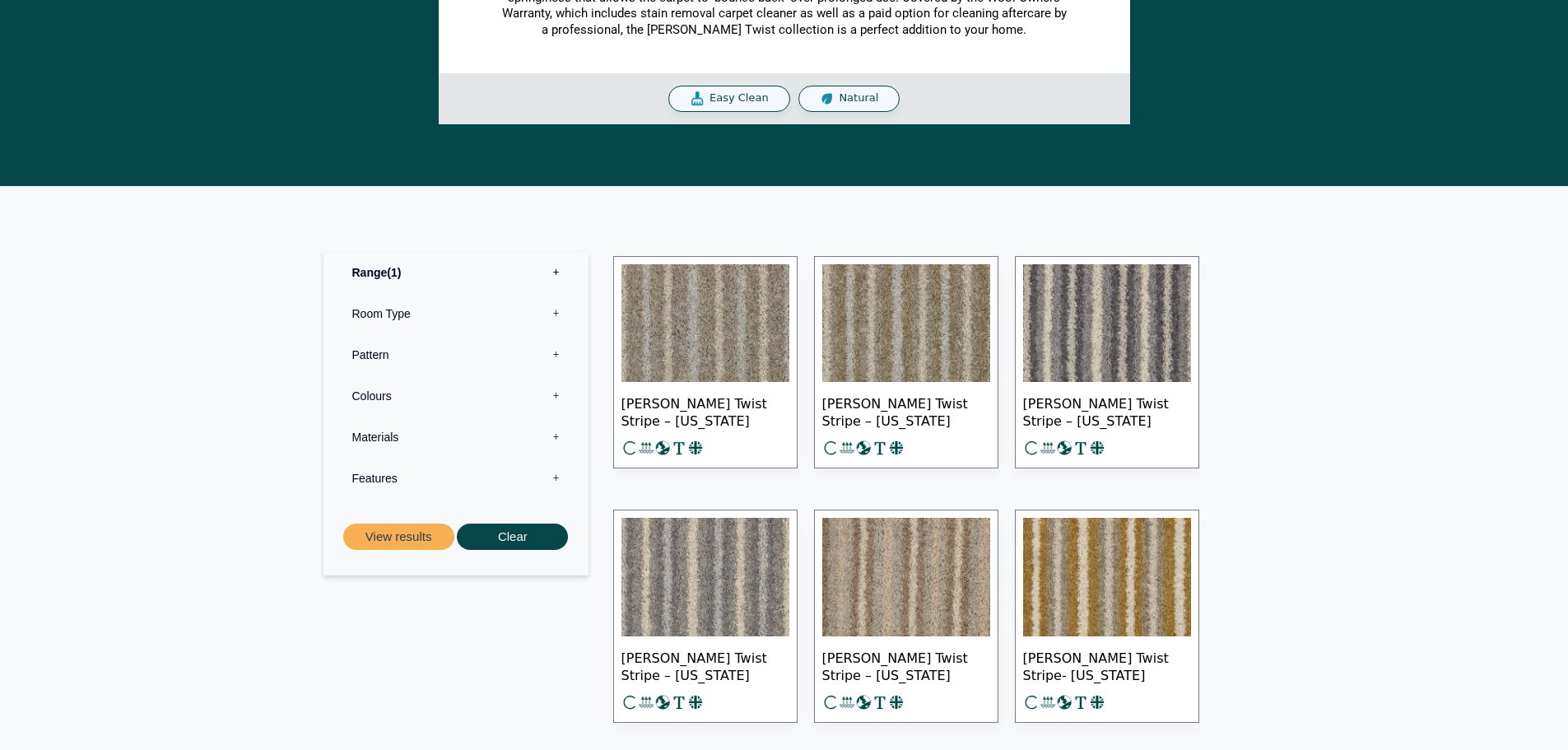
scroll to position [79, 0]
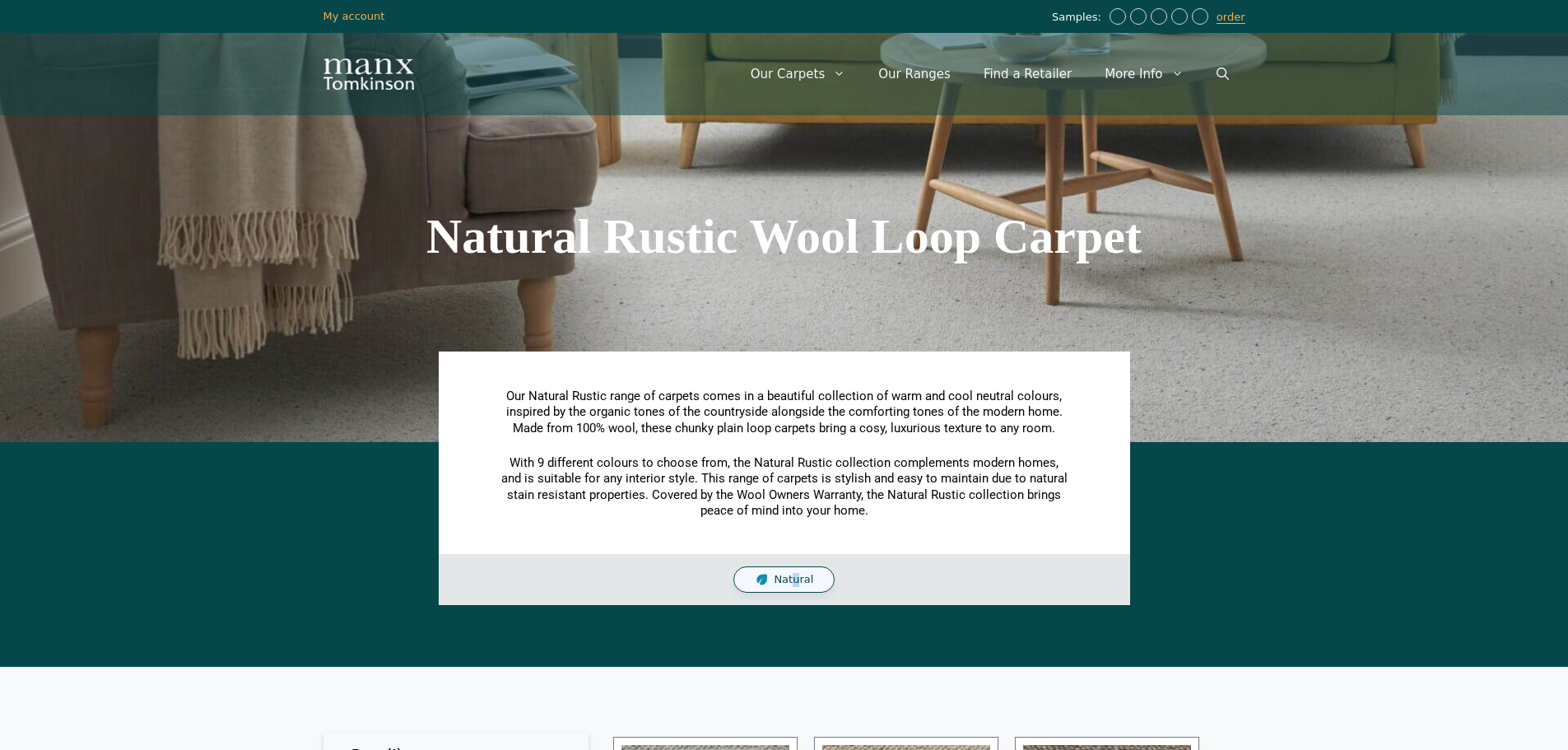
click at [797, 579] on span "Natural" at bounding box center [794, 580] width 39 height 14
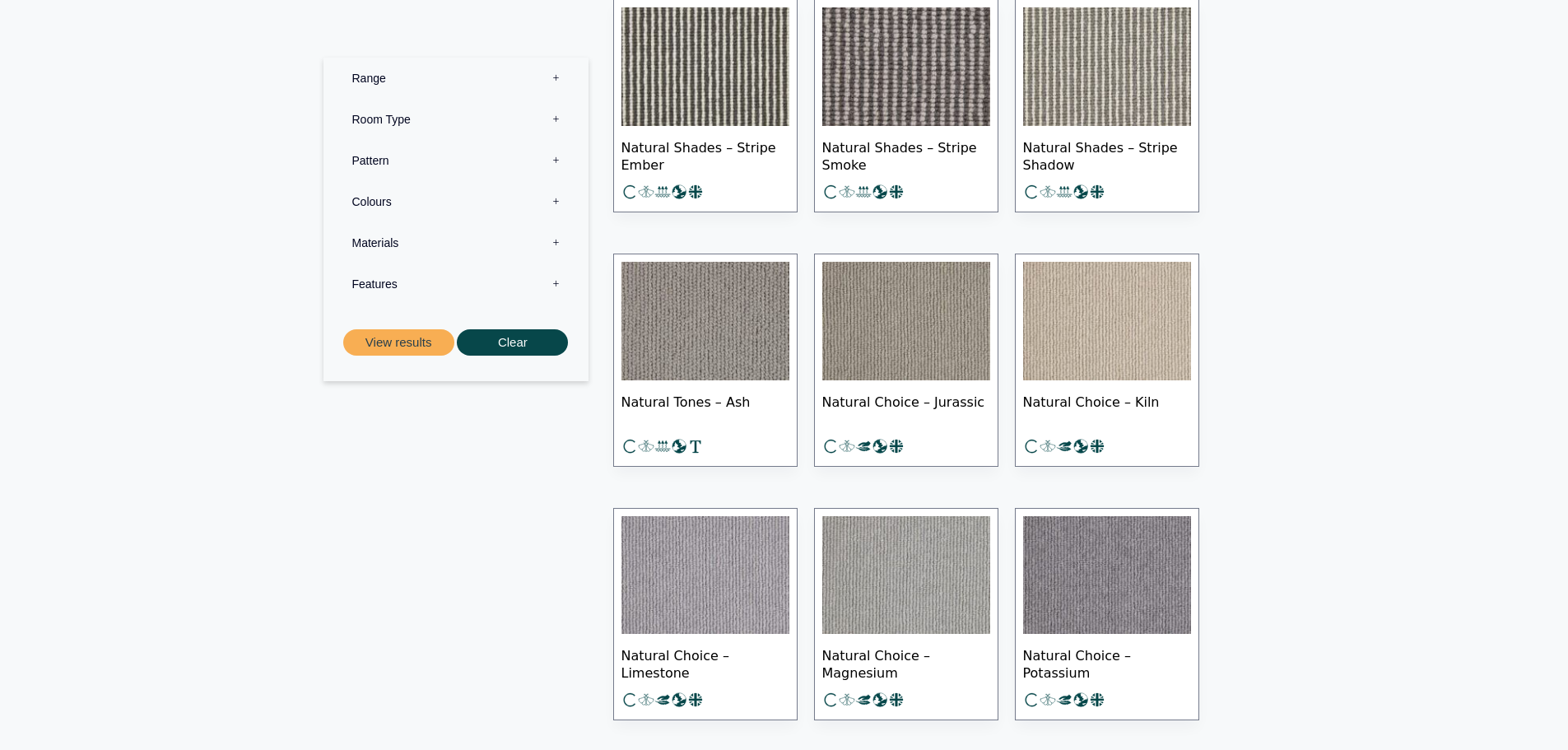
scroll to position [12848, 0]
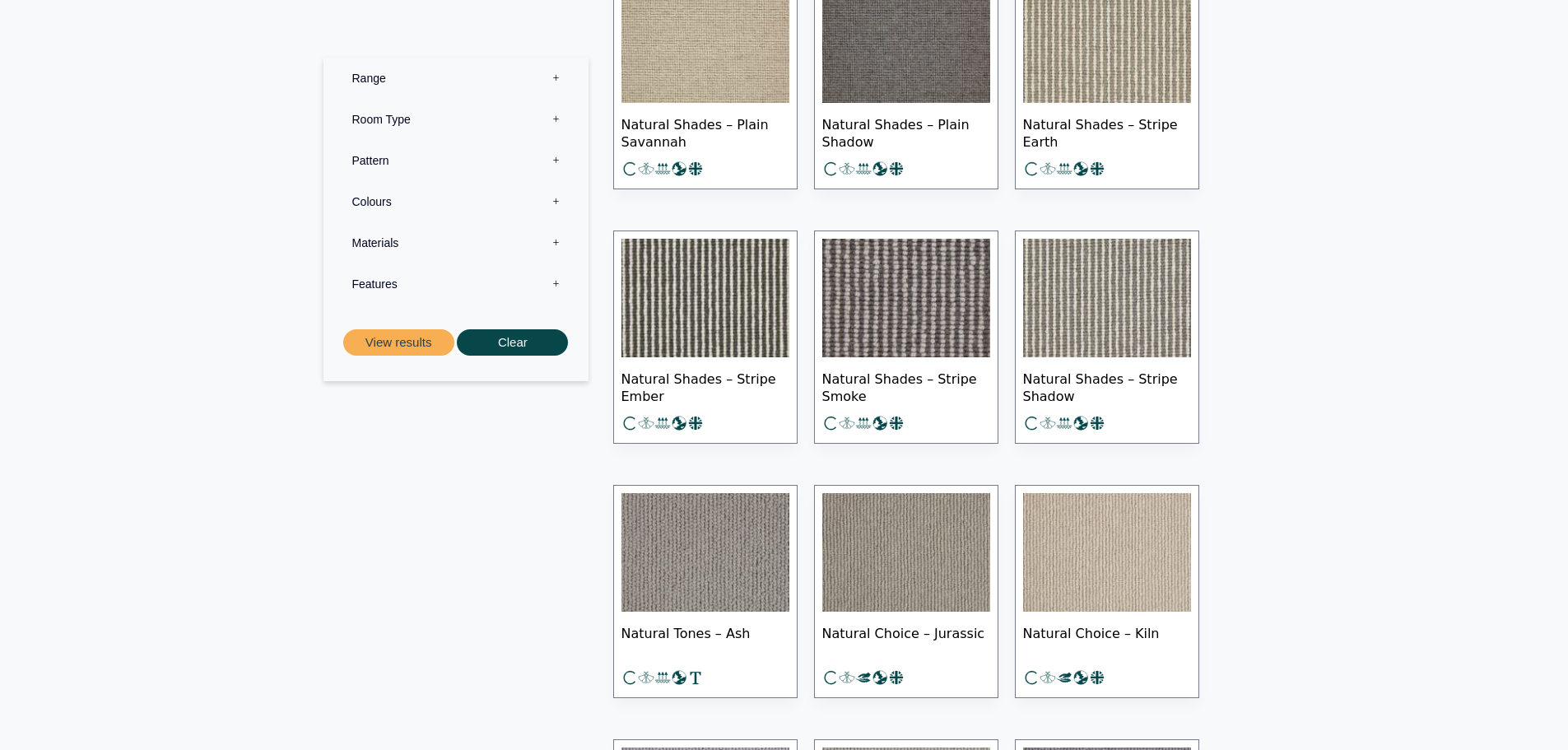
click at [943, 327] on img at bounding box center [906, 298] width 168 height 119
click at [883, 49] on img at bounding box center [906, 43] width 168 height 119
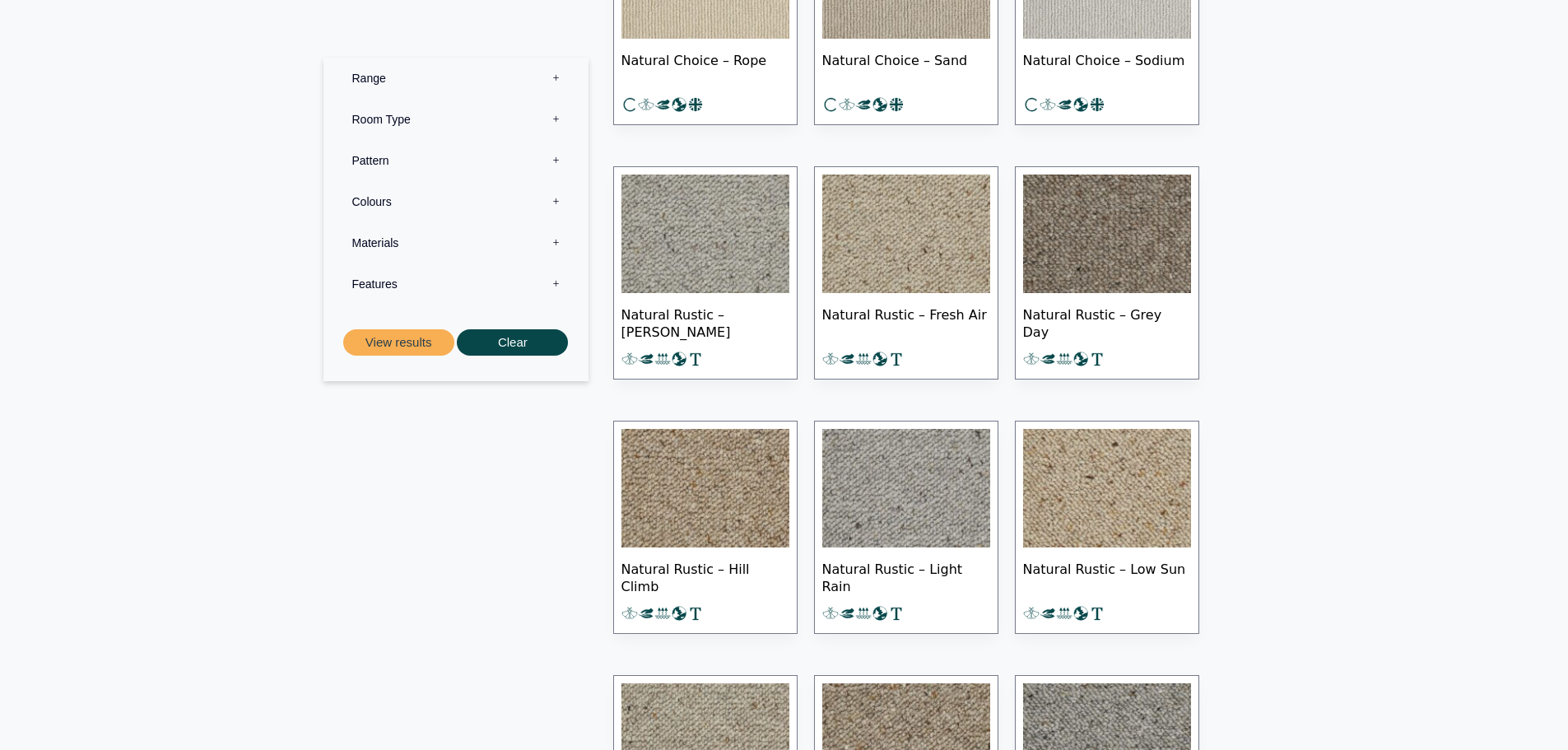
scroll to position [13415, 0]
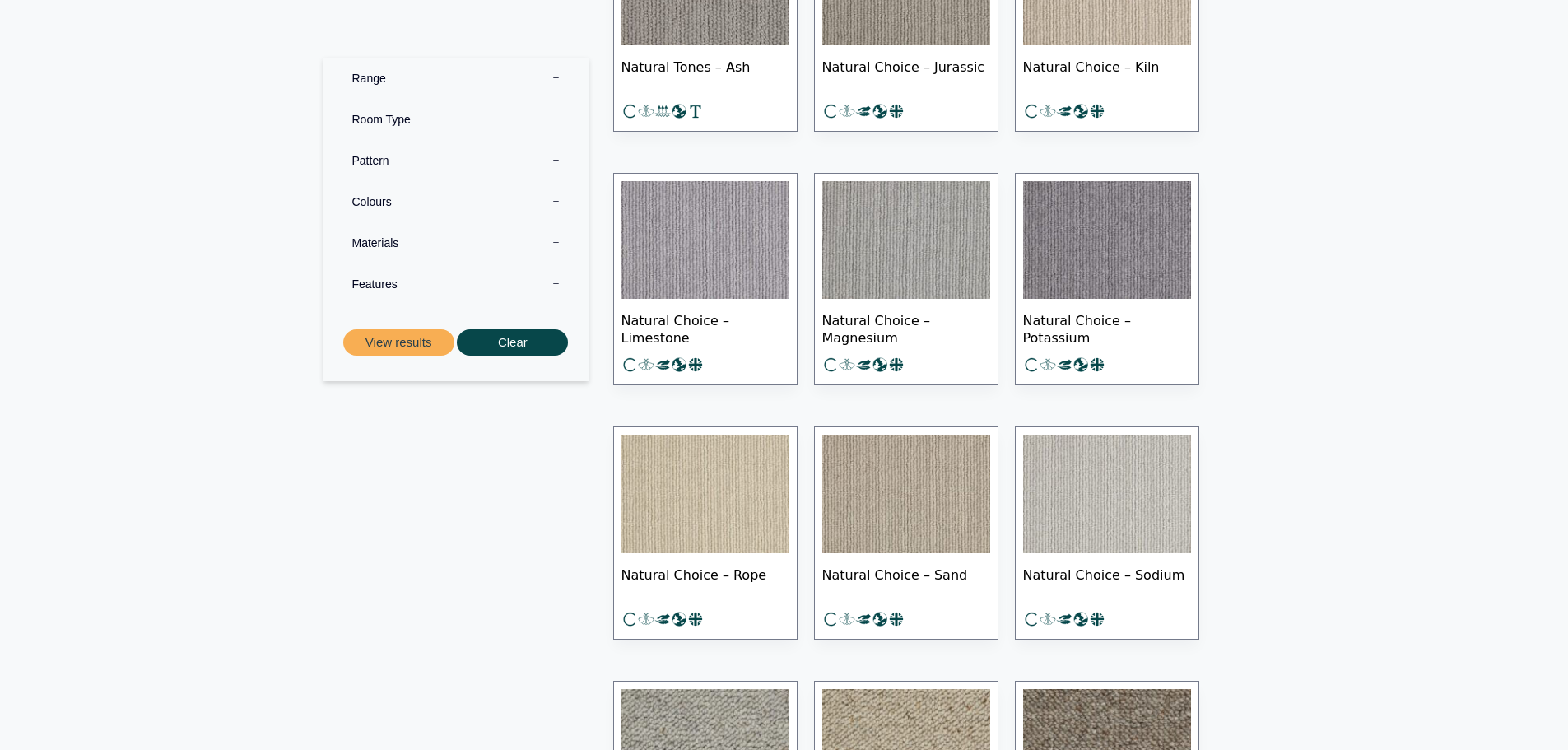
click at [697, 289] on img at bounding box center [705, 240] width 168 height 119
click at [915, 539] on img at bounding box center [906, 494] width 168 height 119
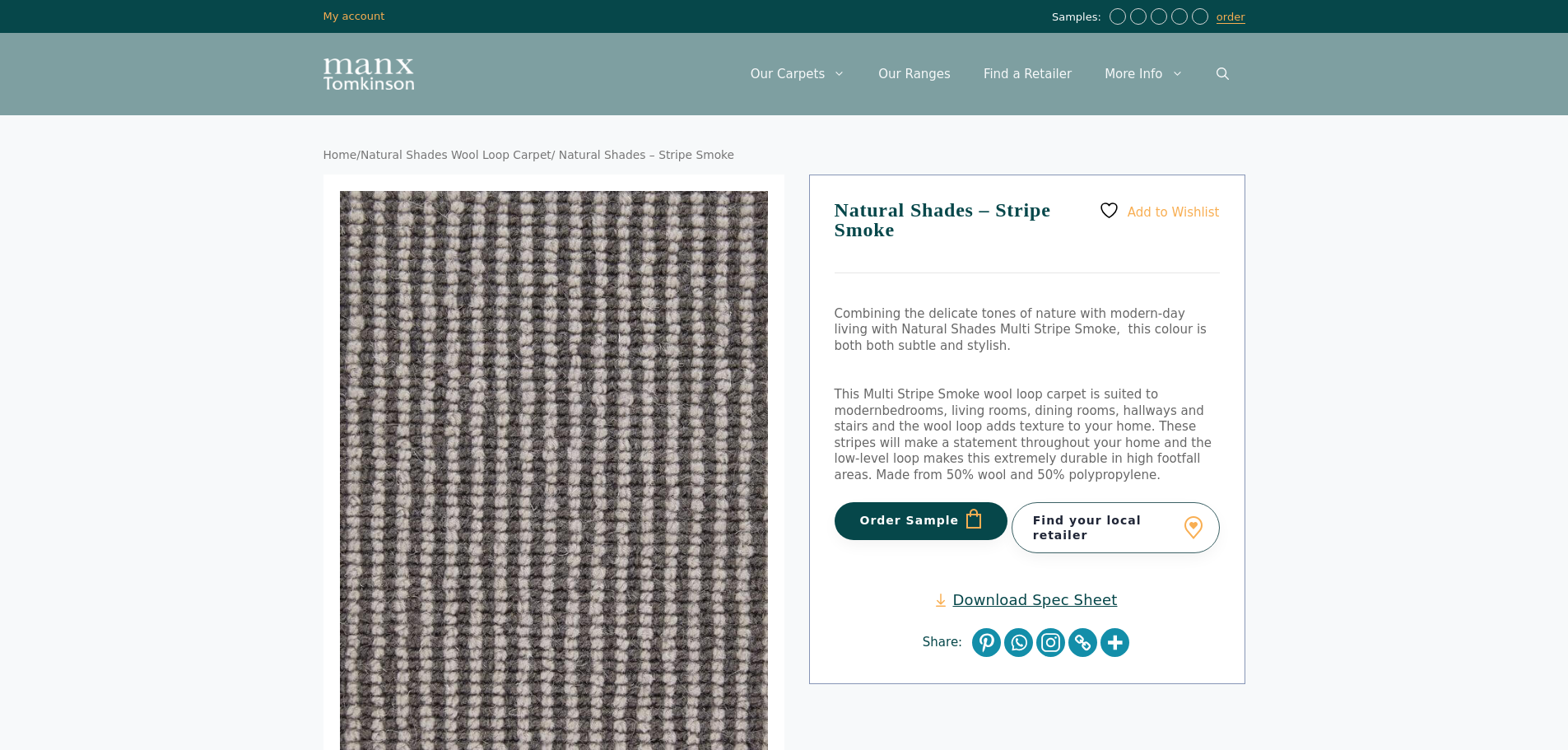
click at [895, 384] on div "Add to Wishlist Natural Shades – Stripe Smoke Combining the delicate tones of n…" at bounding box center [1027, 429] width 436 height 511
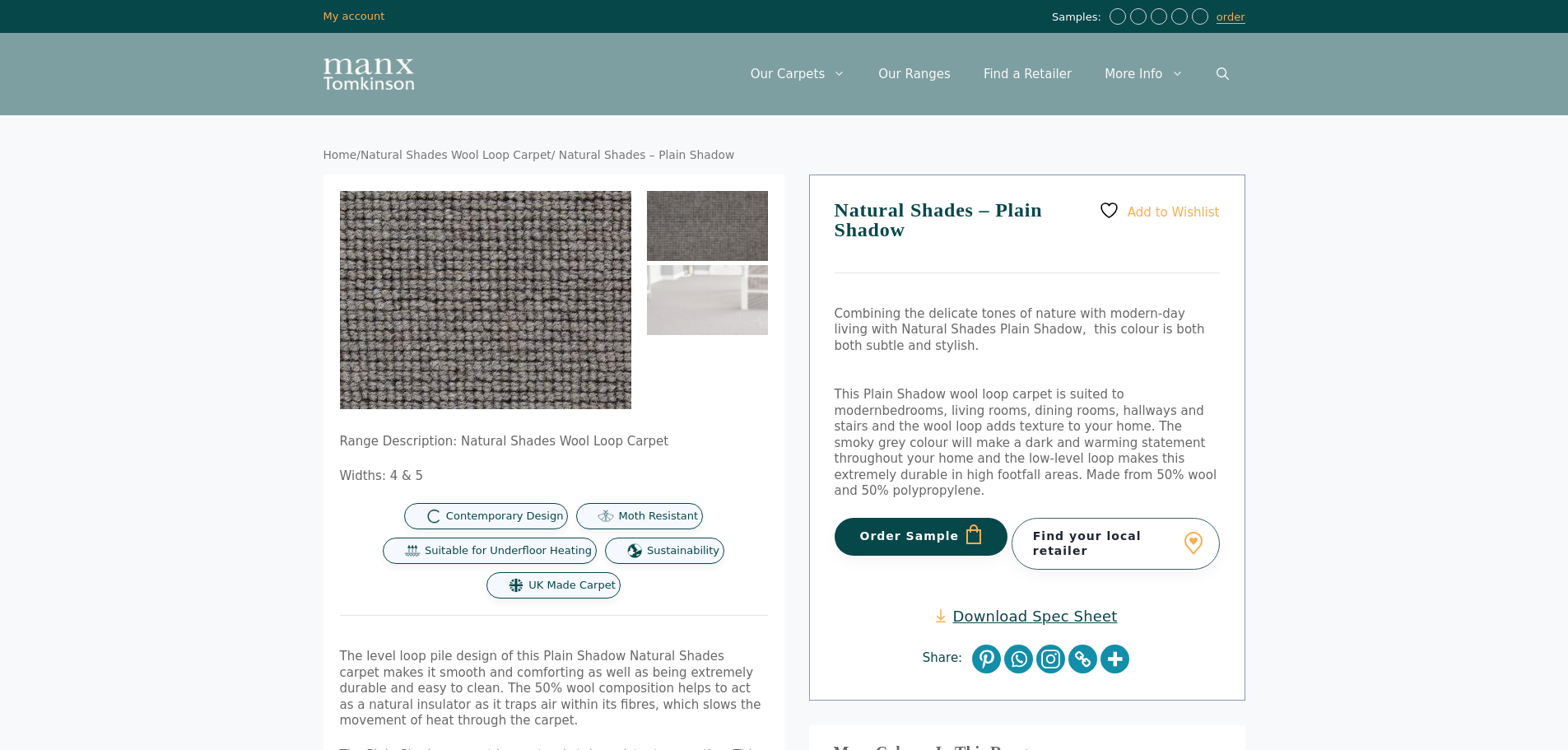
click at [535, 285] on img at bounding box center [422, 318] width 659 height 494
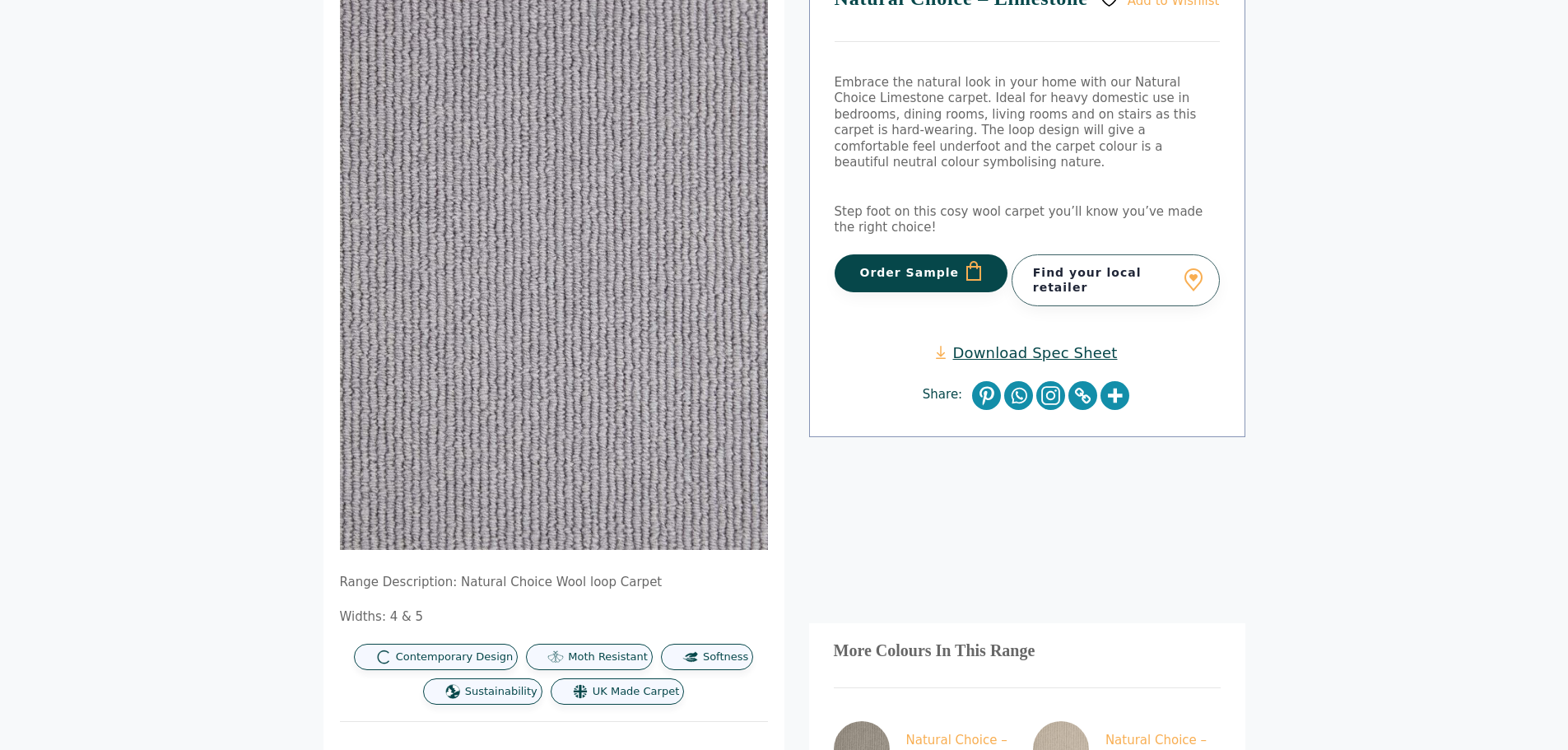
scroll to position [169, 0]
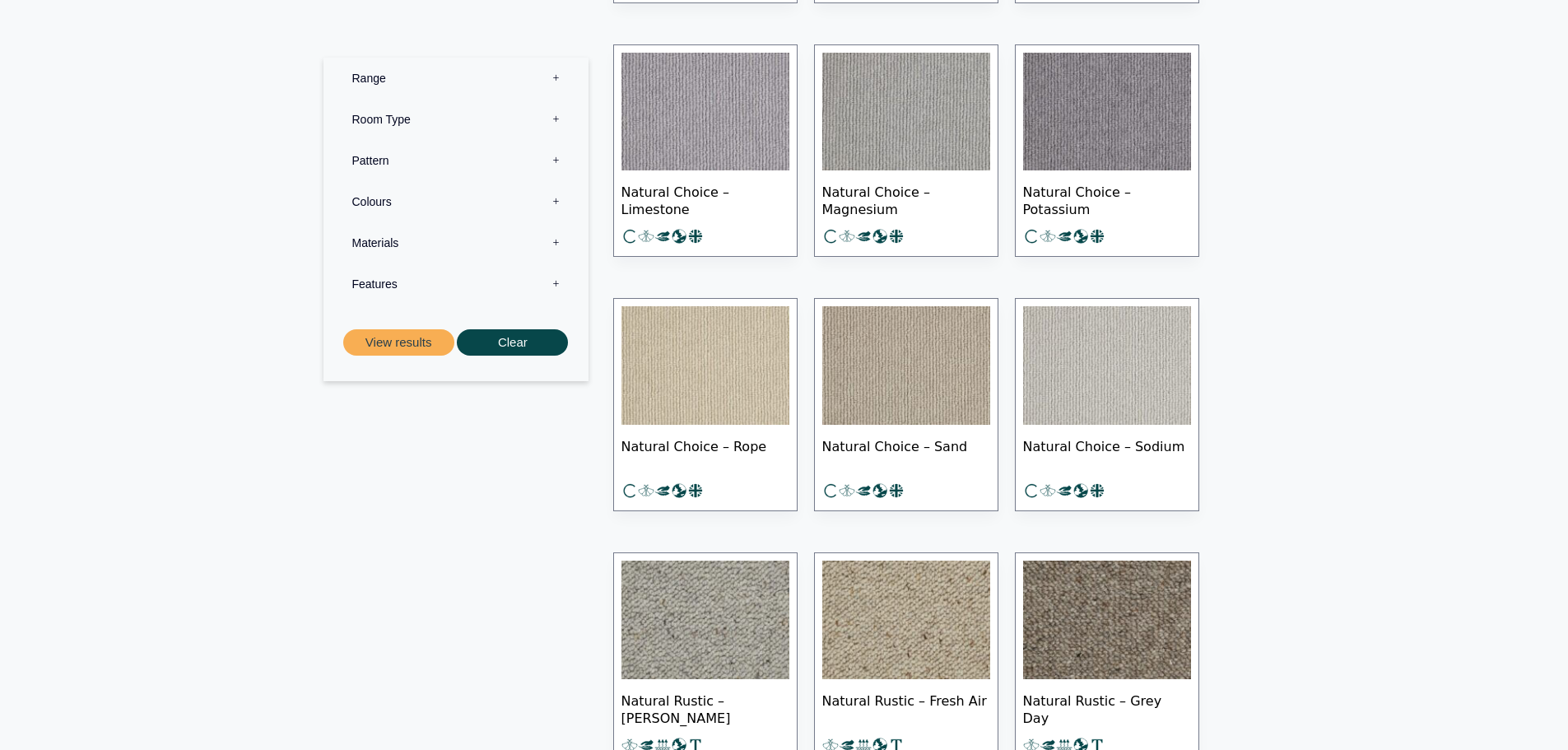
scroll to position [13621, 0]
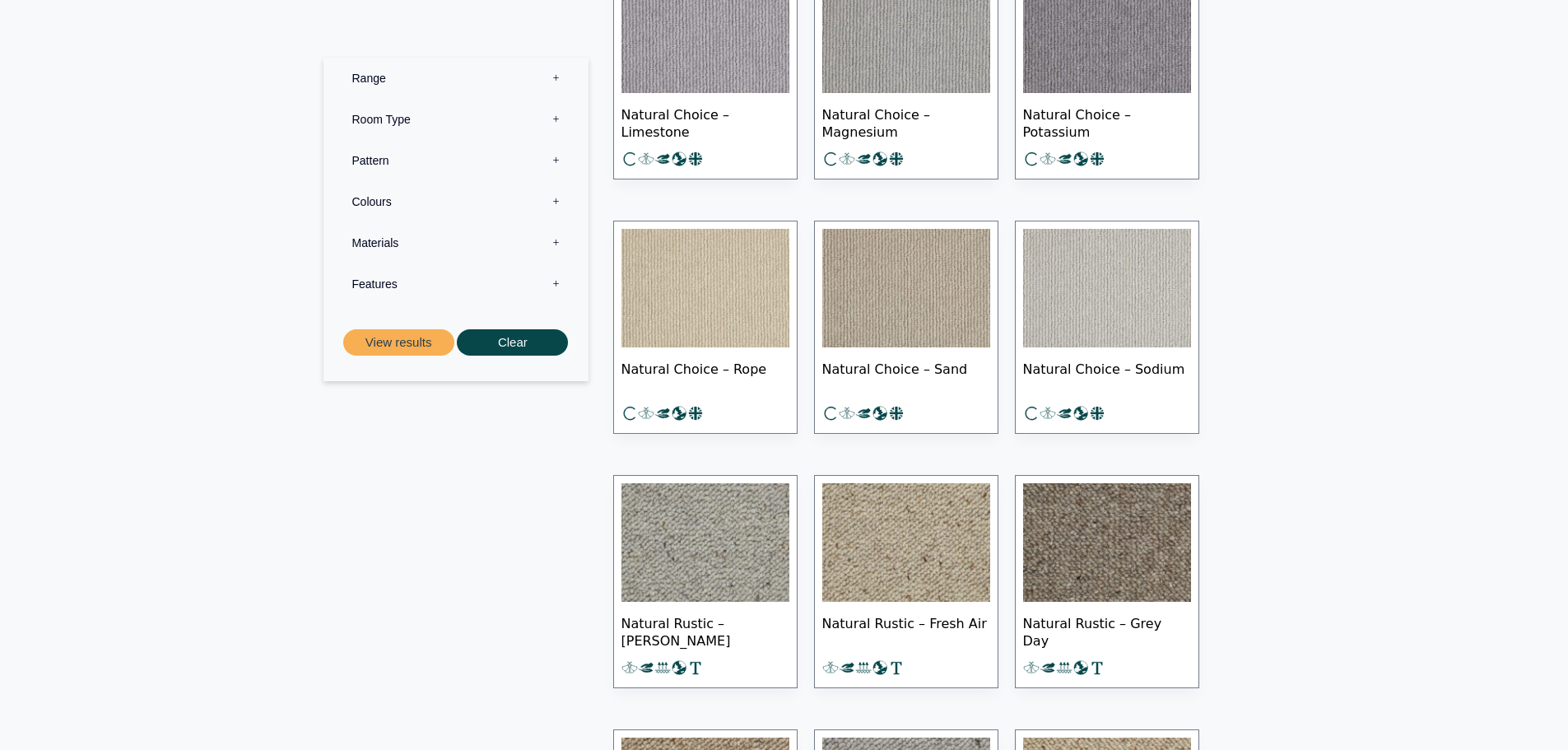
click at [1115, 327] on img at bounding box center [1106, 288] width 168 height 119
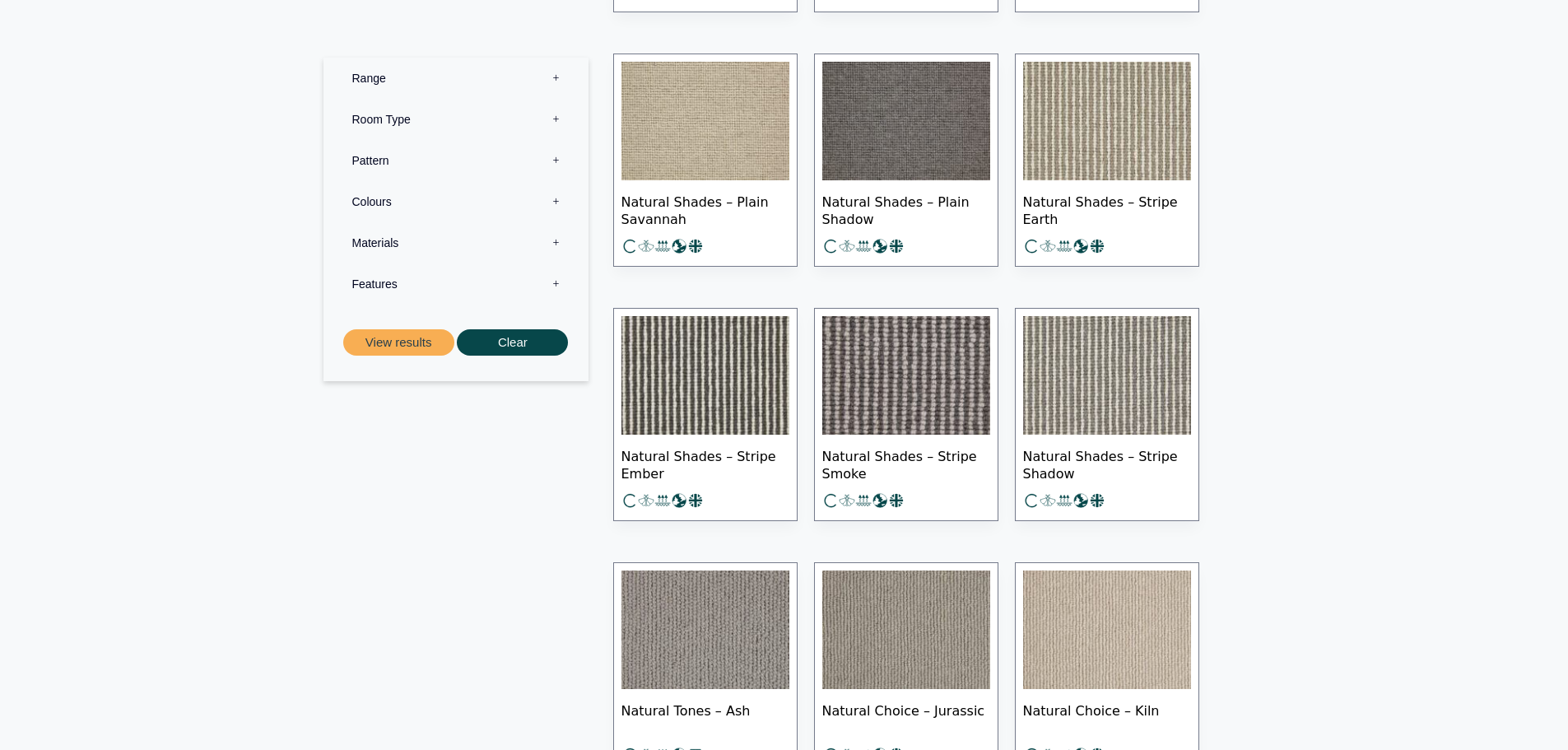
scroll to position [12720, 0]
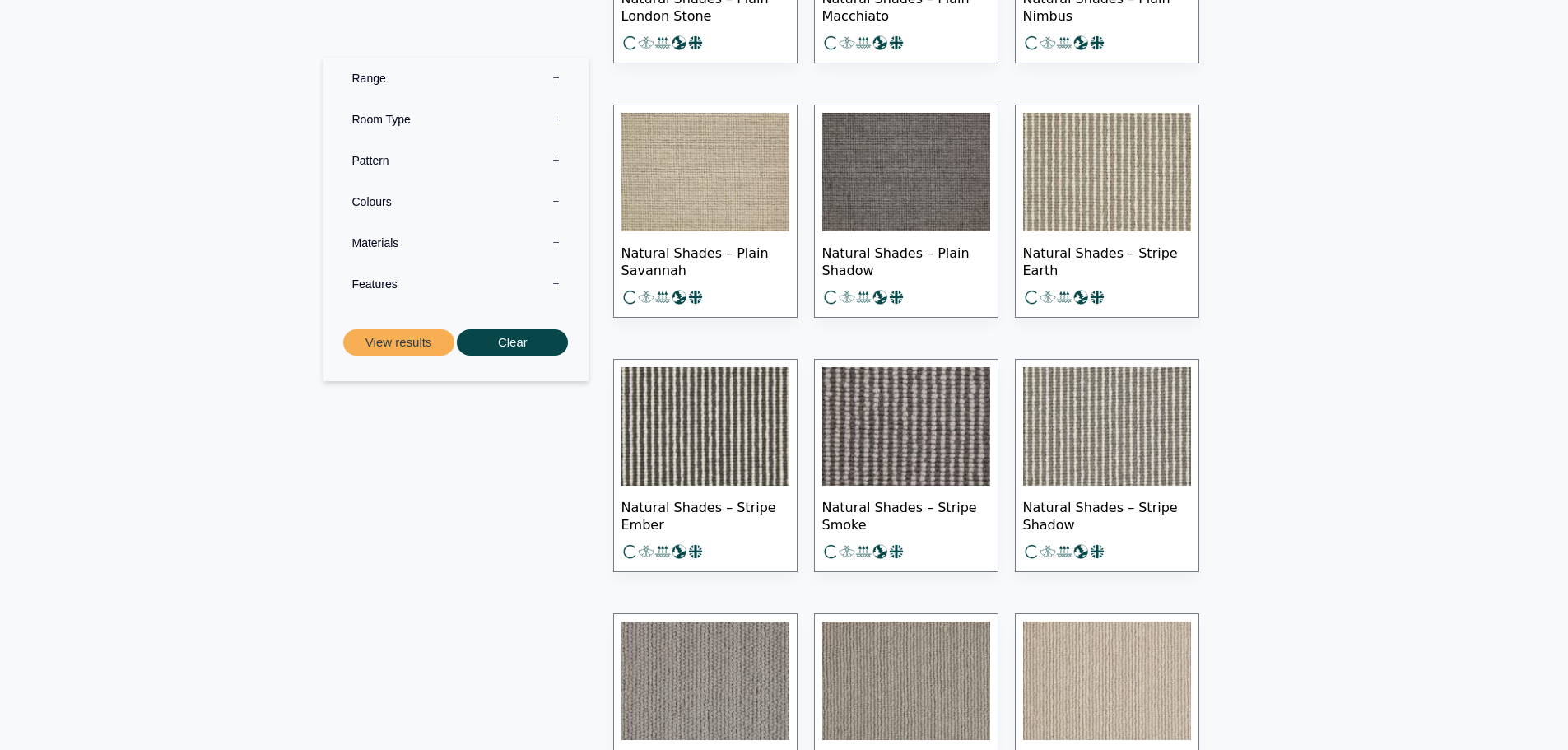
click at [1121, 210] on img at bounding box center [1106, 172] width 168 height 119
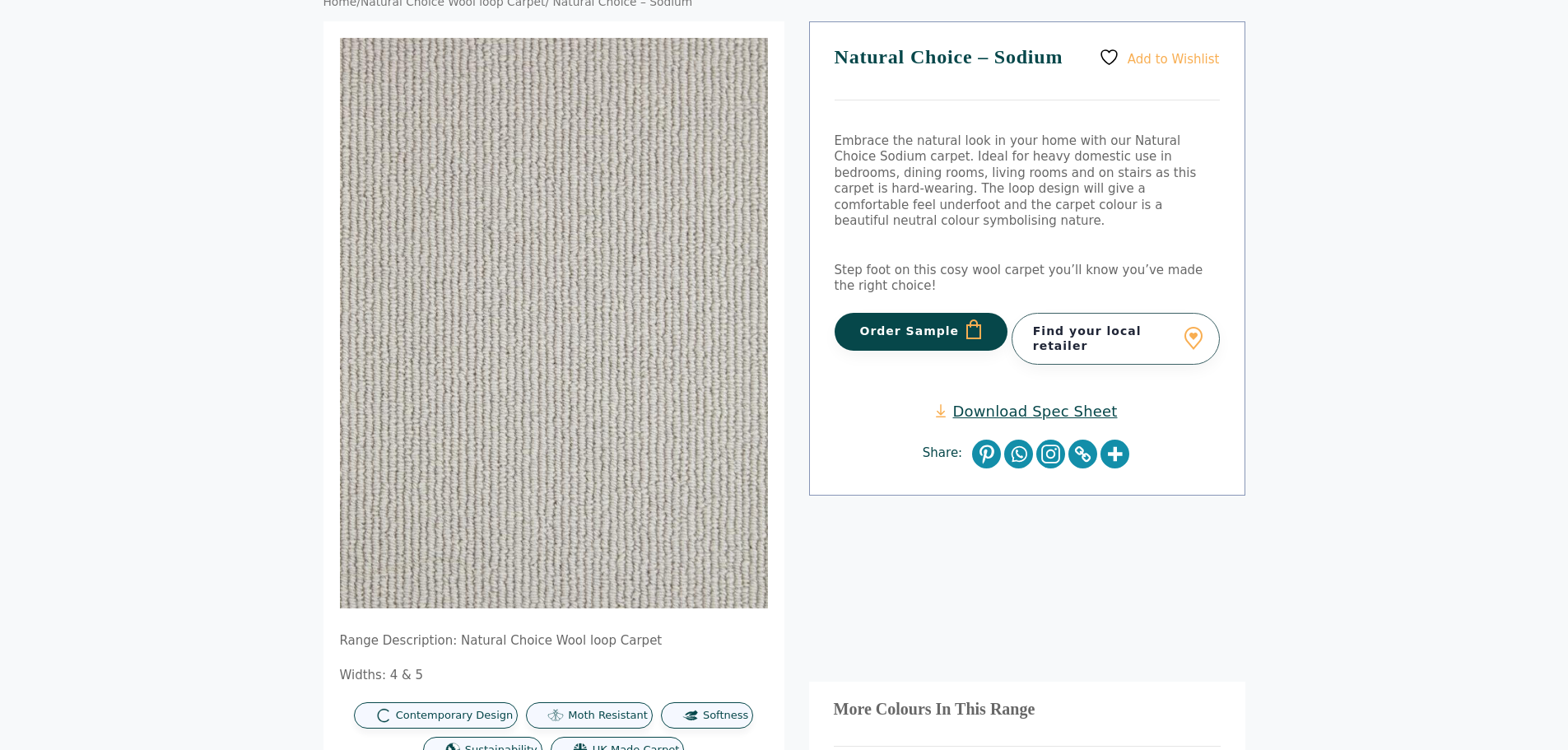
scroll to position [165, 0]
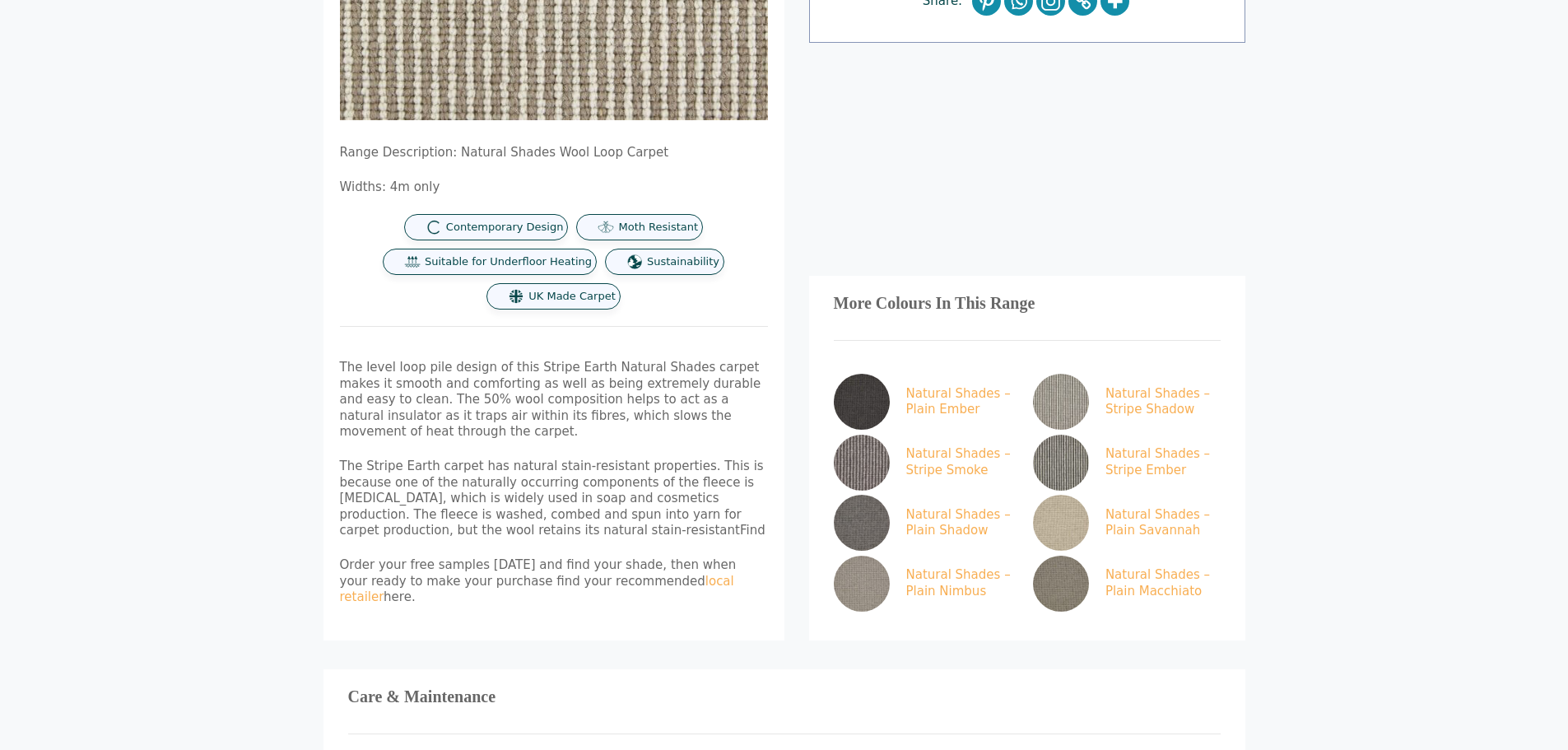
scroll to position [676, 0]
